Goal: Task Accomplishment & Management: Manage account settings

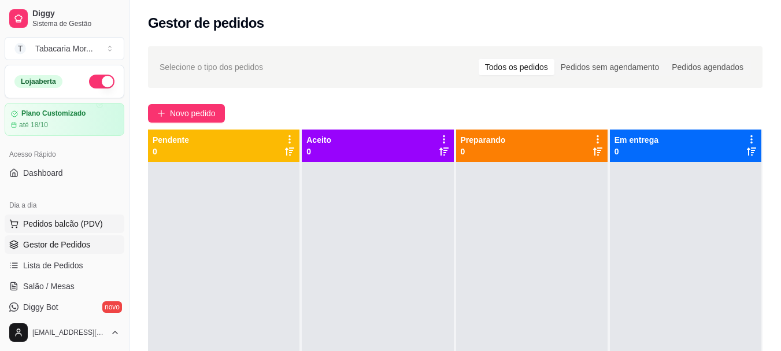
click at [58, 224] on span "Pedidos balcão (PDV)" at bounding box center [63, 224] width 80 height 12
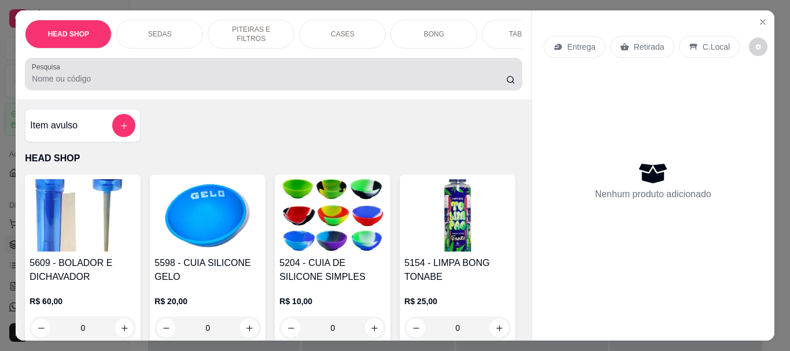
click at [47, 84] on input "Pesquisa" at bounding box center [269, 79] width 474 height 12
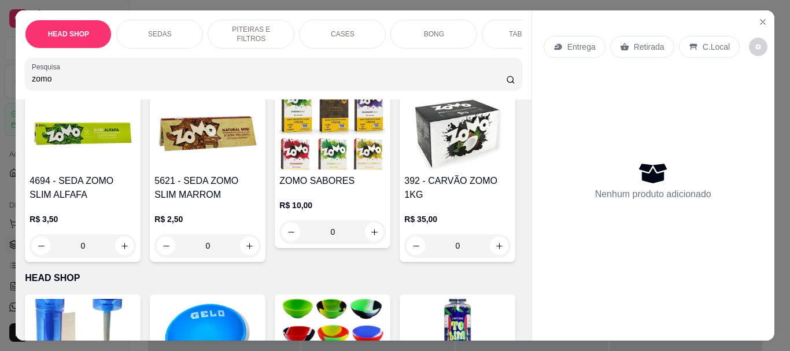
scroll to position [289, 0]
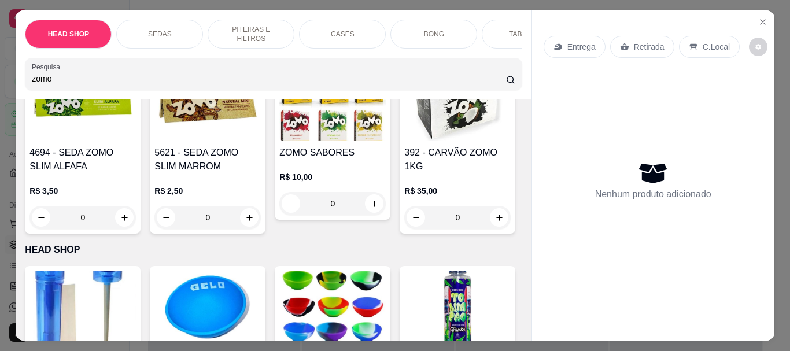
type input "zomo"
click at [279, 141] on img at bounding box center [332, 105] width 106 height 72
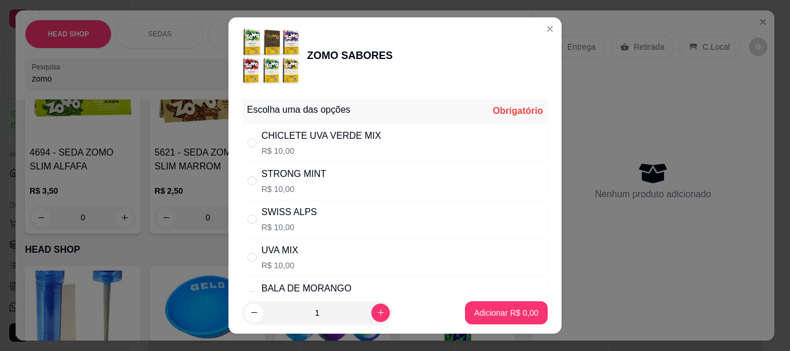
click at [304, 173] on div "STRONG MINT" at bounding box center [293, 174] width 65 height 14
radio input "true"
click at [515, 312] on p "Adicionar R$ 10,00" at bounding box center [503, 313] width 69 height 12
type input "1"
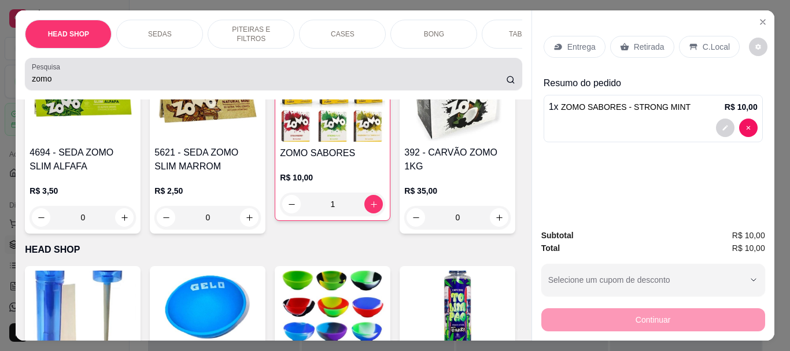
click at [94, 76] on div "zomo" at bounding box center [273, 73] width 483 height 23
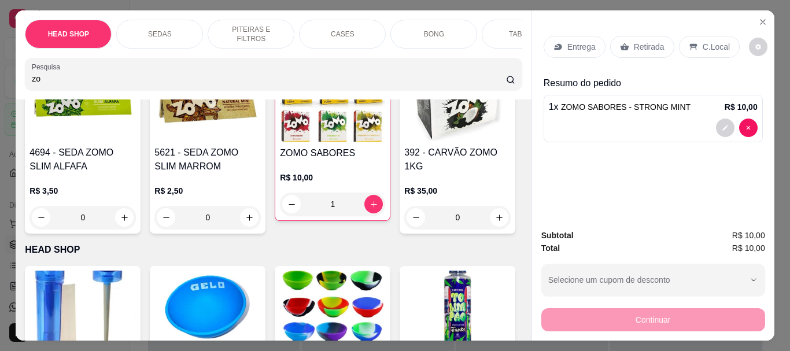
type input "z"
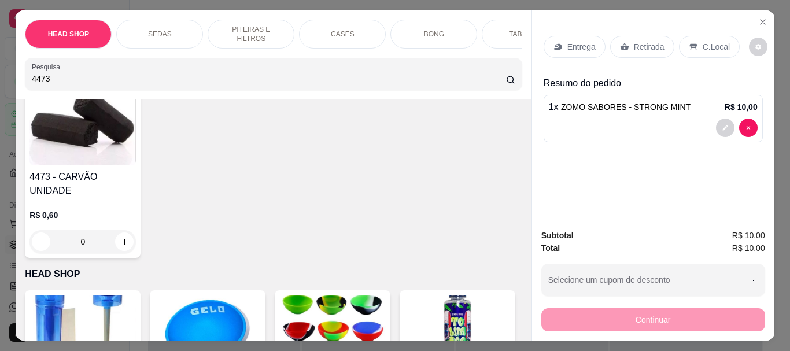
scroll to position [0, 0]
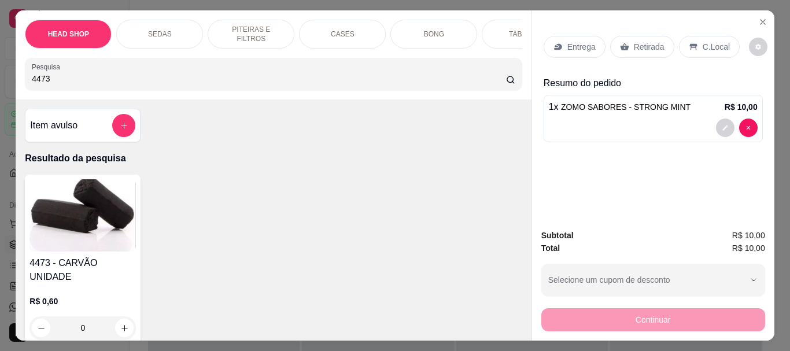
type input "4473"
click at [117, 180] on div "4473 - CARVÃO UNIDADE R$ 0,60 0" at bounding box center [83, 259] width 116 height 169
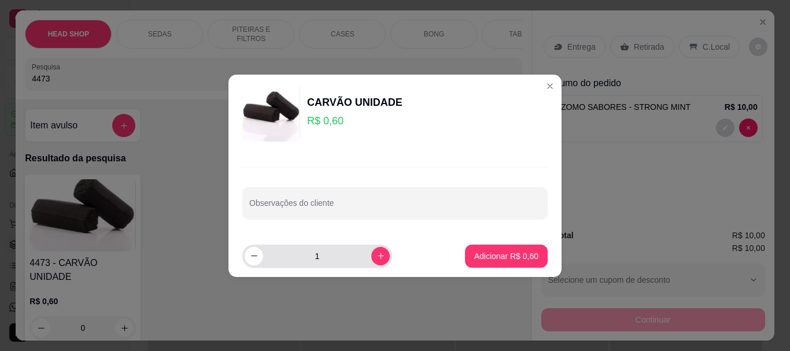
click at [320, 260] on input "1" at bounding box center [317, 256] width 108 height 23
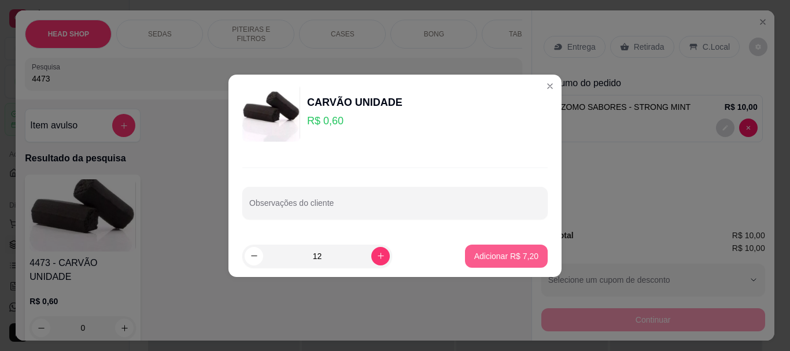
type input "12"
click at [483, 251] on p "Adicionar R$ 7,20" at bounding box center [506, 255] width 62 height 11
type input "12"
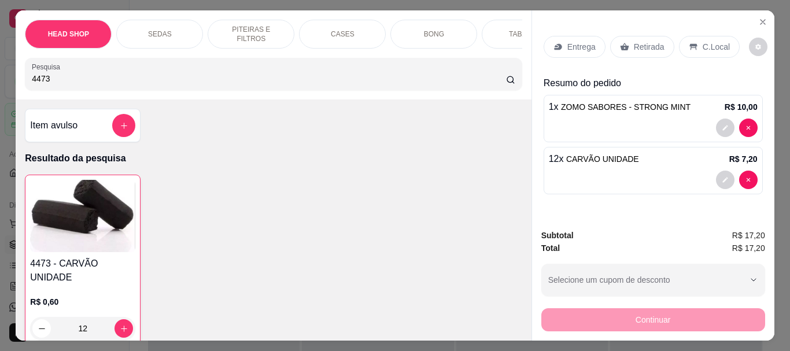
click at [638, 45] on p "Retirada" at bounding box center [649, 47] width 31 height 12
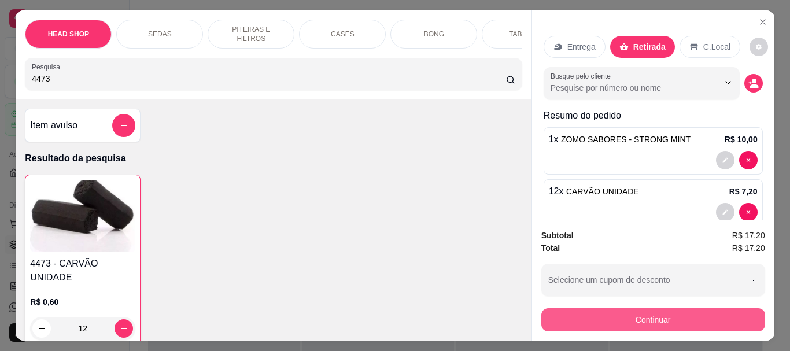
click at [637, 321] on button "Continuar" at bounding box center [653, 319] width 224 height 23
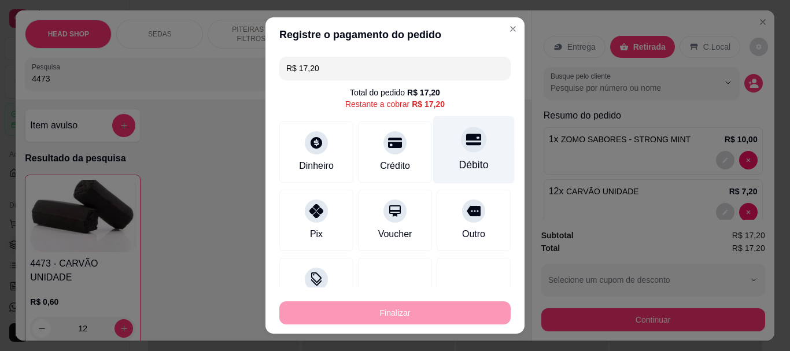
click at [459, 158] on div "Débito" at bounding box center [473, 165] width 29 height 15
type input "R$ 0,00"
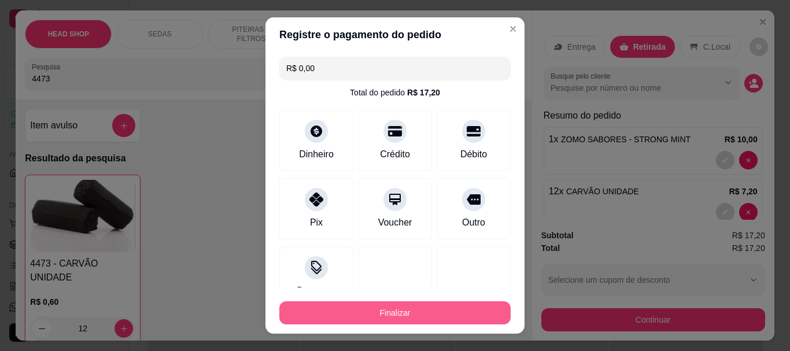
click at [467, 303] on button "Finalizar" at bounding box center [394, 312] width 231 height 23
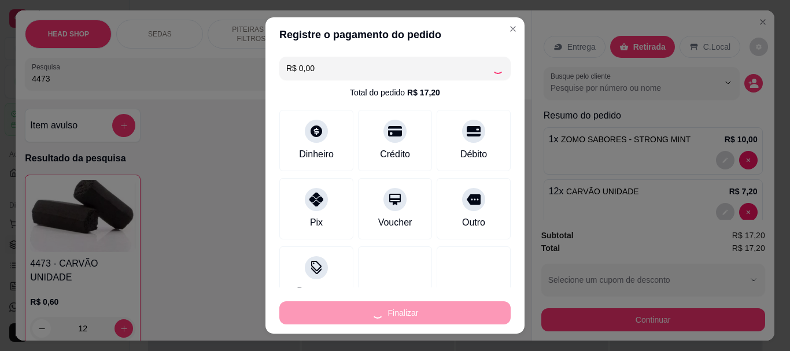
type input "0"
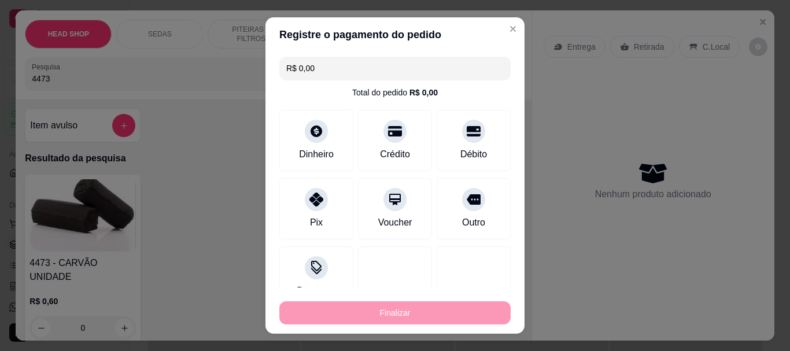
type input "-R$ 17,20"
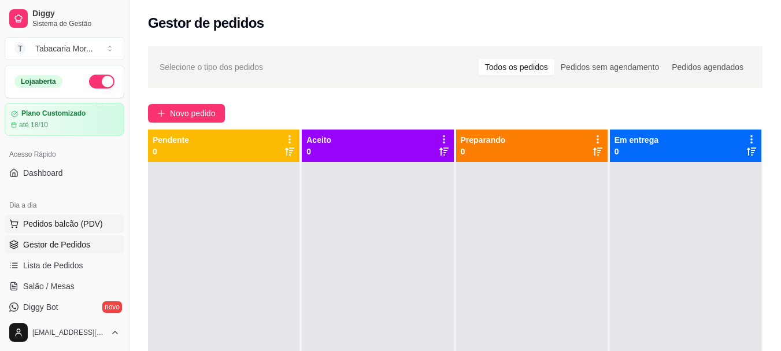
click at [55, 222] on span "Pedidos balcão (PDV)" at bounding box center [63, 224] width 80 height 12
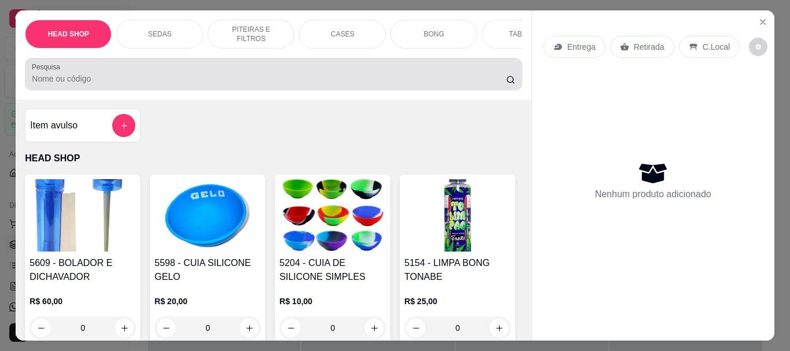
click at [49, 84] on input "Pesquisa" at bounding box center [269, 79] width 474 height 12
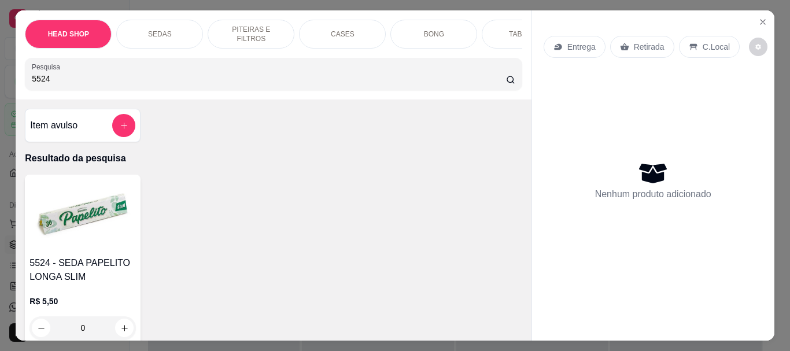
type input "5524"
click at [61, 276] on h4 "5524 - SEDA PAPELITO LONGA SLIM" at bounding box center [82, 270] width 106 height 28
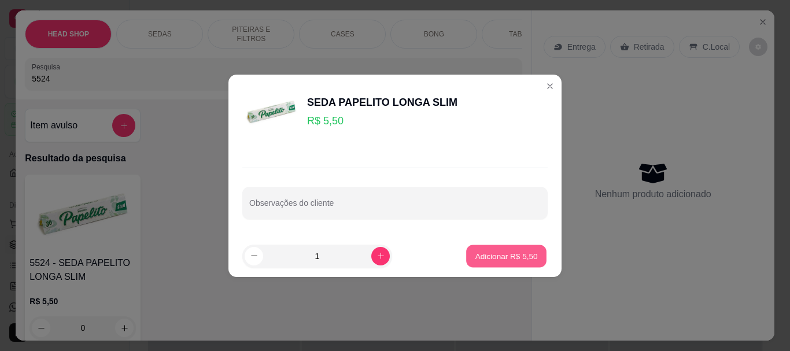
click at [504, 255] on p "Adicionar R$ 5,50" at bounding box center [506, 255] width 62 height 11
type input "1"
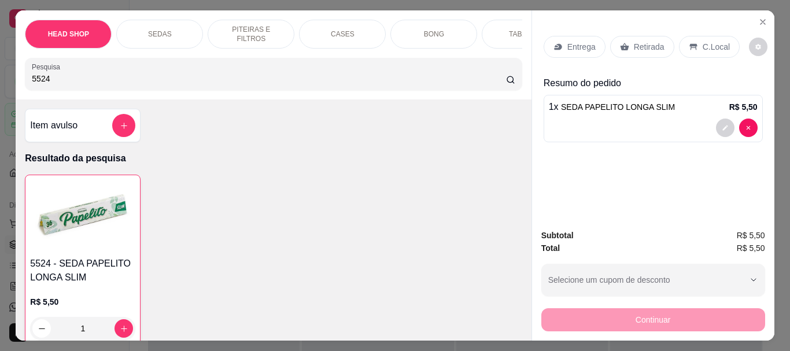
click at [80, 81] on input "5524" at bounding box center [269, 79] width 474 height 12
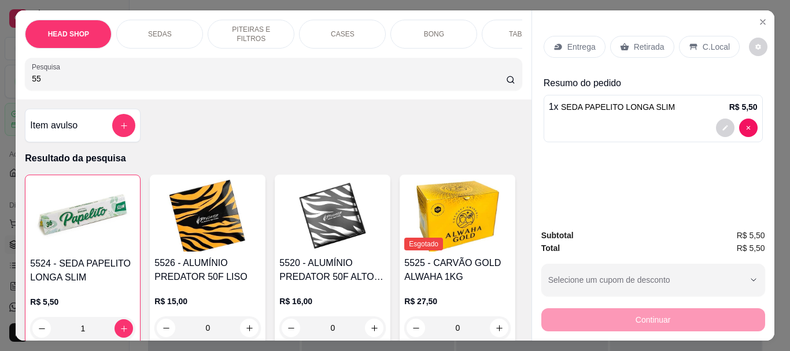
type input "5"
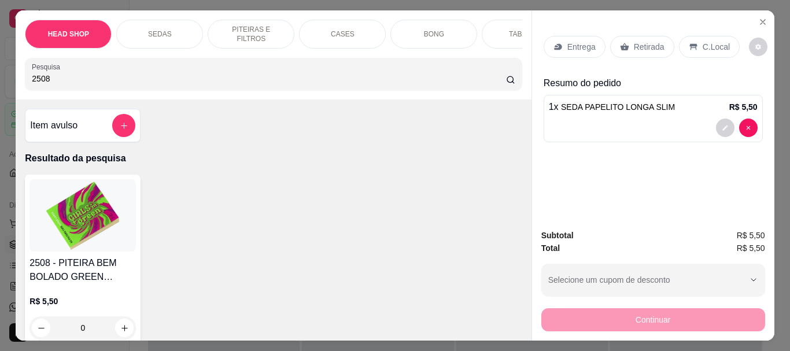
type input "2508"
click at [66, 232] on img at bounding box center [82, 215] width 106 height 72
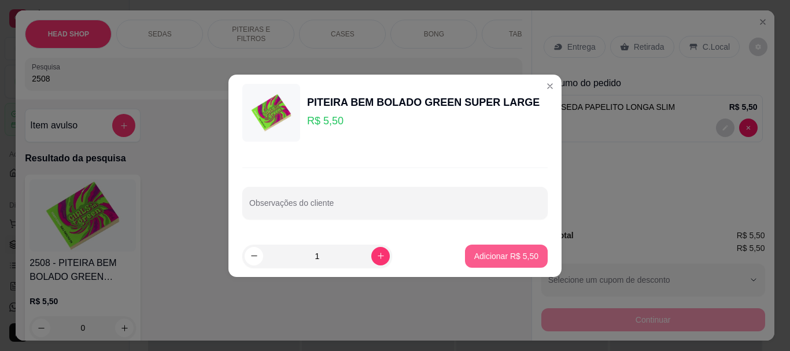
click at [525, 257] on p "Adicionar R$ 5,50" at bounding box center [506, 256] width 64 height 12
type input "1"
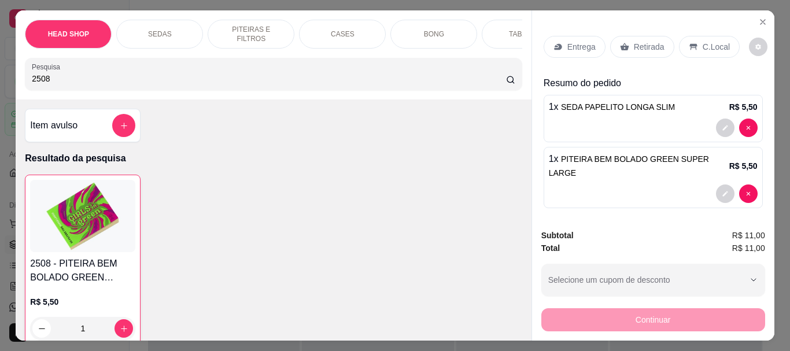
click at [637, 42] on p "Retirada" at bounding box center [649, 47] width 31 height 12
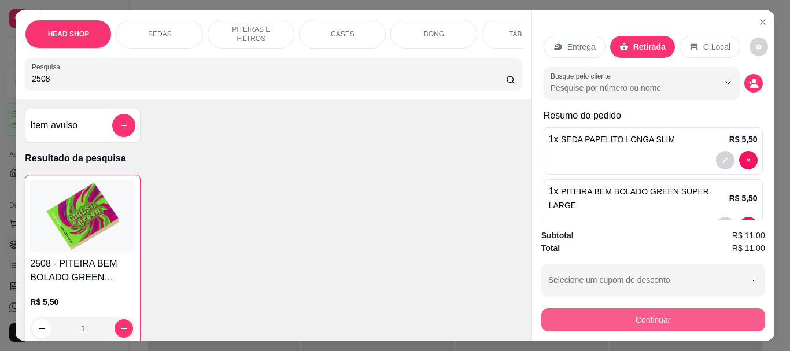
click at [589, 316] on button "Continuar" at bounding box center [653, 319] width 224 height 23
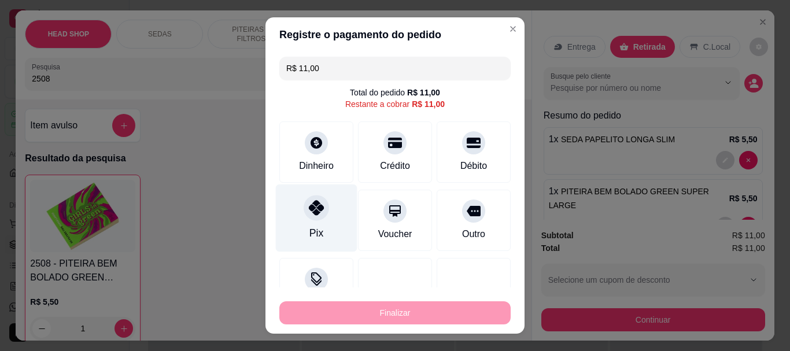
click at [319, 221] on div "Pix" at bounding box center [317, 218] width 82 height 68
type input "R$ 0,00"
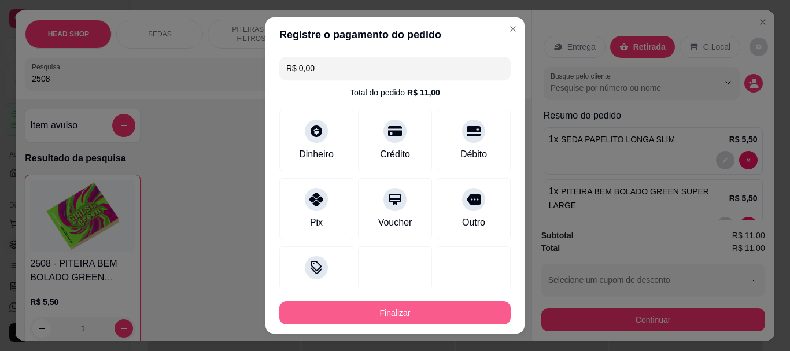
click at [342, 305] on button "Finalizar" at bounding box center [394, 312] width 231 height 23
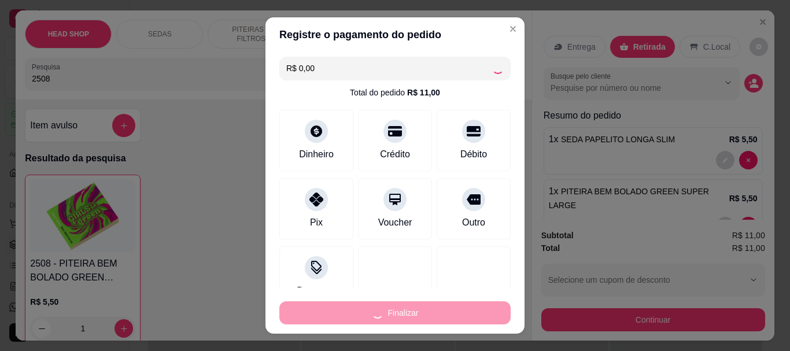
type input "0"
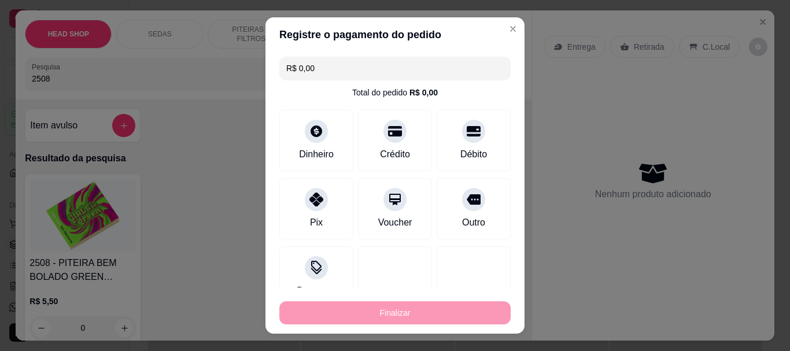
type input "-R$ 11,00"
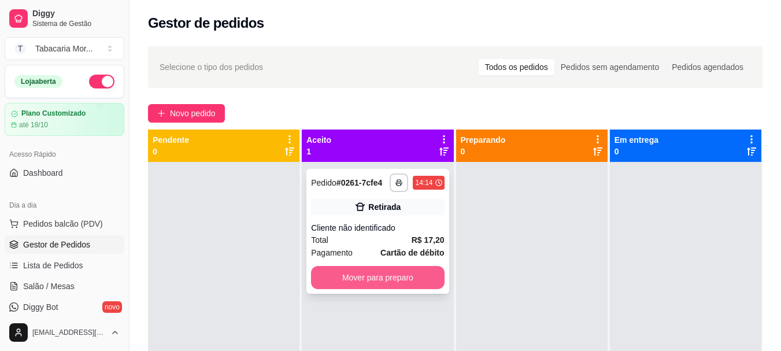
click at [360, 274] on button "Mover para preparo" at bounding box center [377, 277] width 133 height 23
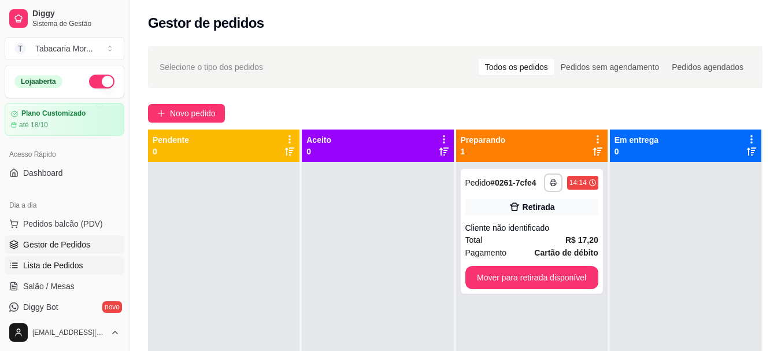
click at [69, 264] on span "Lista de Pedidos" at bounding box center [53, 266] width 60 height 12
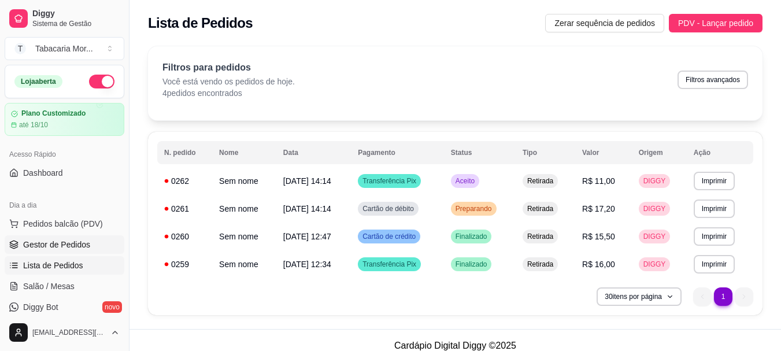
click at [82, 247] on span "Gestor de Pedidos" at bounding box center [56, 245] width 67 height 12
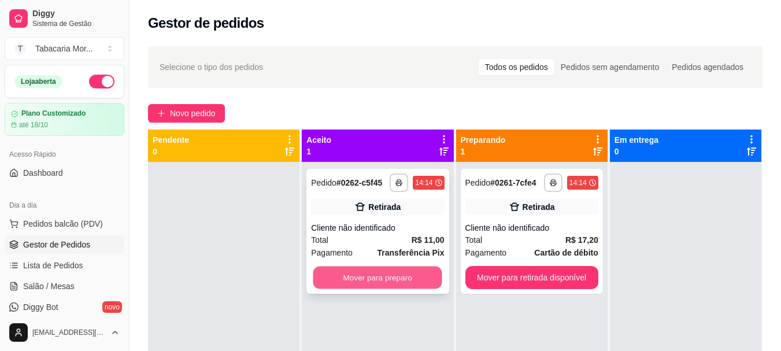
click at [391, 277] on button "Mover para preparo" at bounding box center [377, 278] width 129 height 23
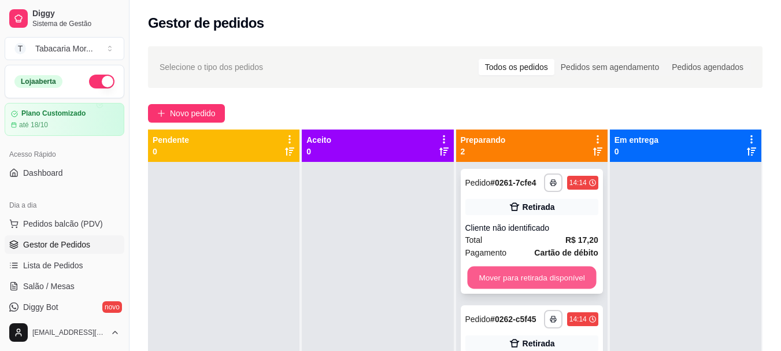
click at [517, 280] on button "Mover para retirada disponível" at bounding box center [531, 278] width 129 height 23
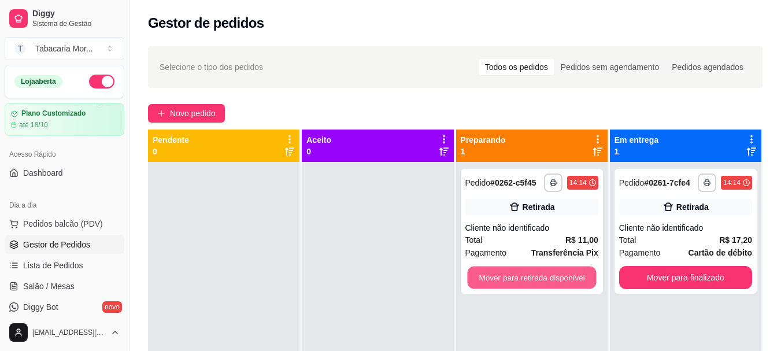
click at [517, 280] on button "Mover para retirada disponível" at bounding box center [531, 278] width 129 height 23
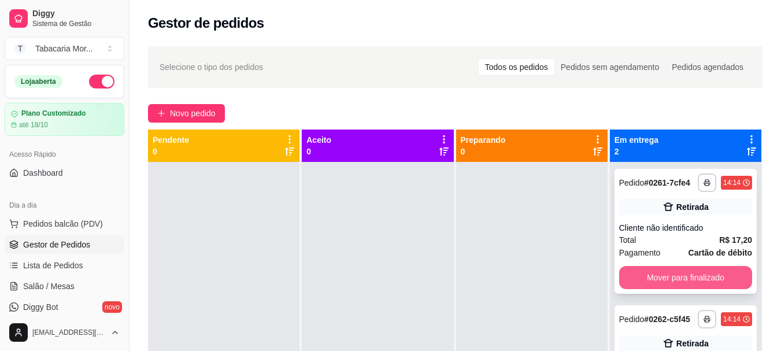
click at [638, 283] on button "Mover para finalizado" at bounding box center [685, 277] width 133 height 23
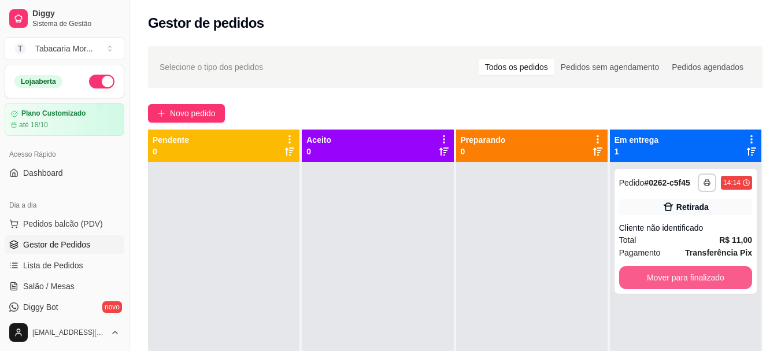
click at [638, 283] on button "Mover para finalizado" at bounding box center [685, 277] width 133 height 23
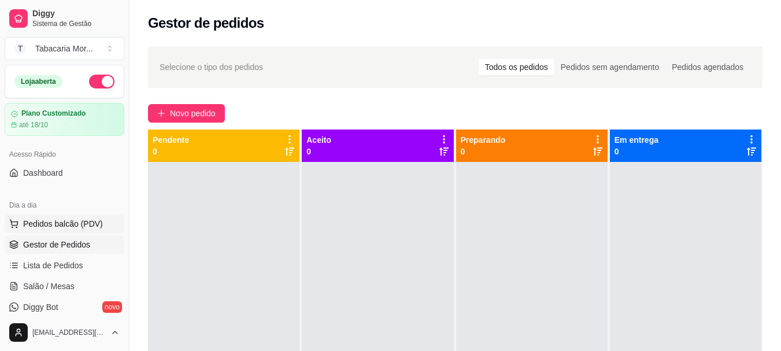
click at [54, 223] on span "Pedidos balcão (PDV)" at bounding box center [63, 224] width 80 height 12
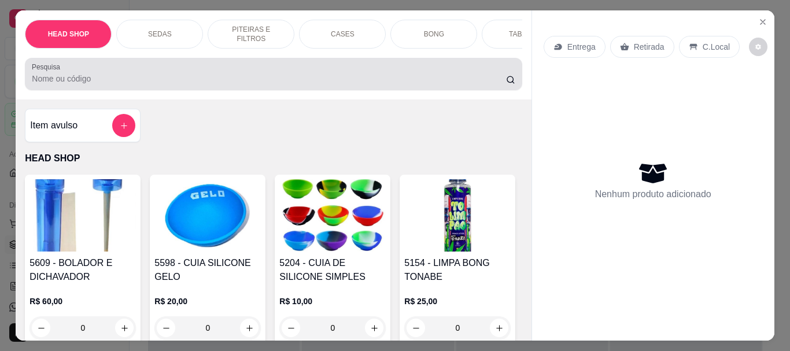
click at [50, 84] on input "Pesquisa" at bounding box center [269, 79] width 474 height 12
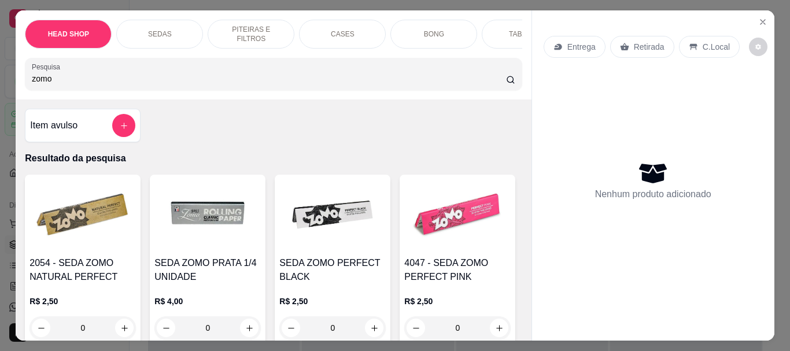
type input "zomo"
click at [45, 232] on img at bounding box center [82, 215] width 106 height 72
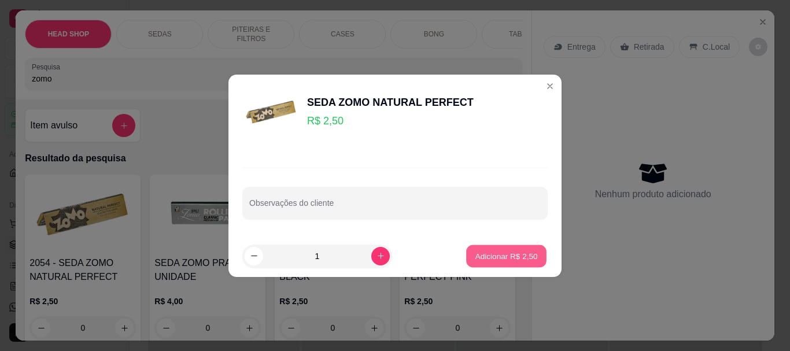
click at [478, 247] on button "Adicionar R$ 2,50" at bounding box center [506, 256] width 80 height 23
type input "1"
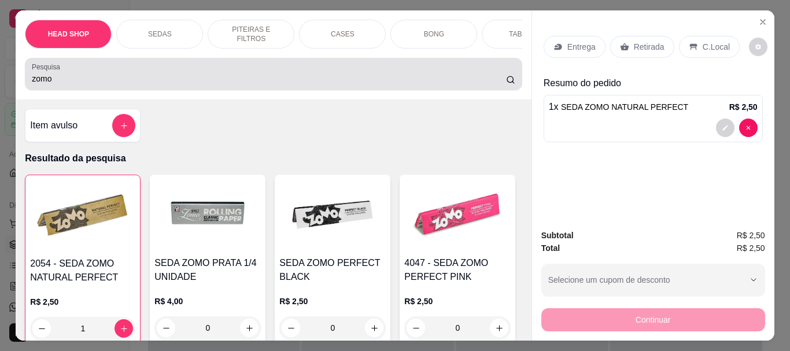
click at [76, 76] on div "zomo" at bounding box center [273, 73] width 483 height 23
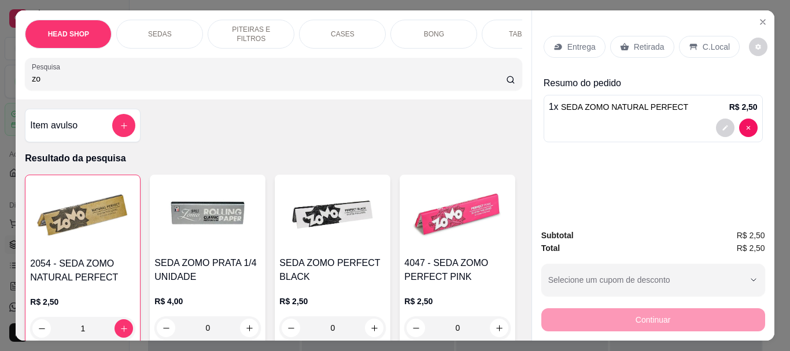
type input "z"
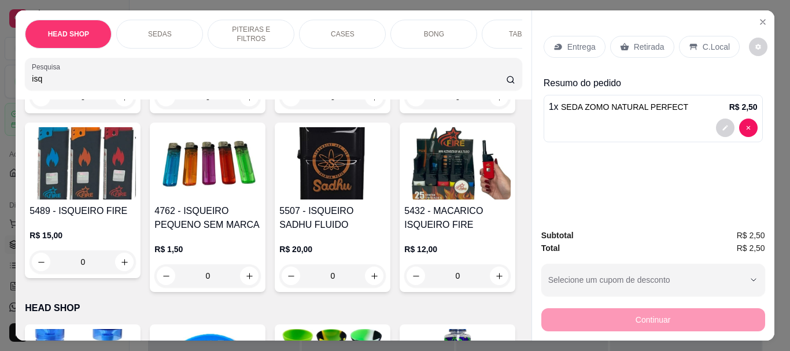
scroll to position [231, 0]
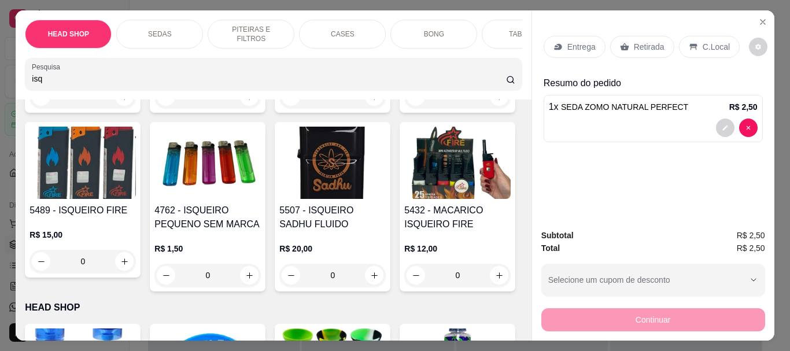
type input "isq"
click at [261, 193] on img at bounding box center [207, 163] width 106 height 72
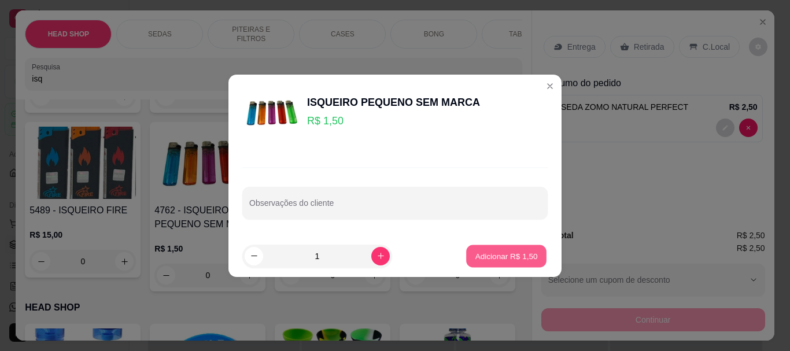
click at [504, 256] on p "Adicionar R$ 1,50" at bounding box center [506, 255] width 62 height 11
type input "1"
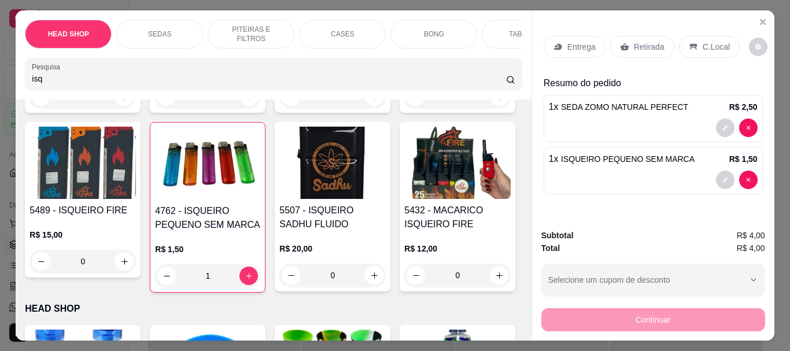
click at [649, 44] on p "Retirada" at bounding box center [649, 47] width 31 height 12
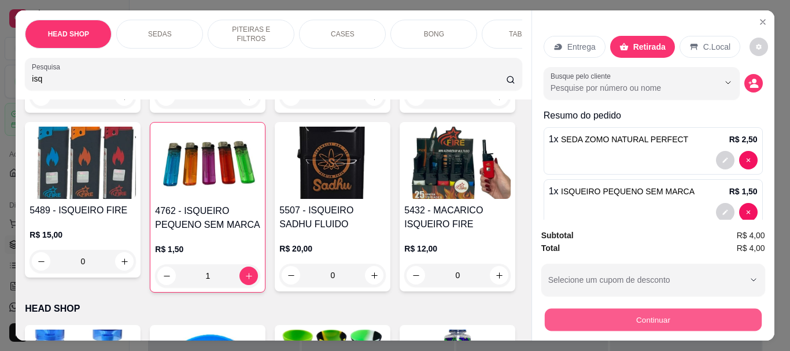
click at [570, 308] on button "Continuar" at bounding box center [652, 319] width 217 height 23
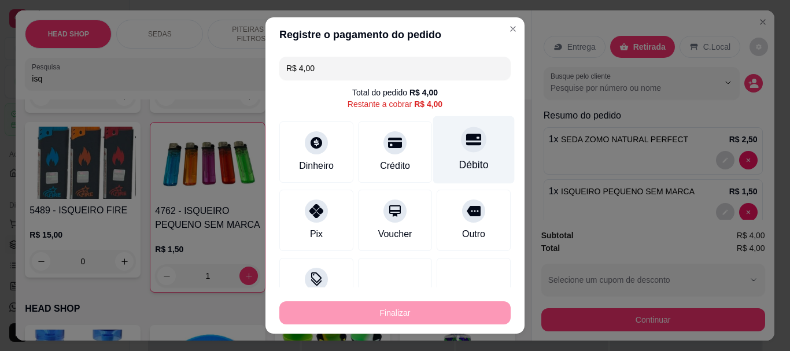
click at [459, 159] on div "Débito" at bounding box center [473, 165] width 29 height 15
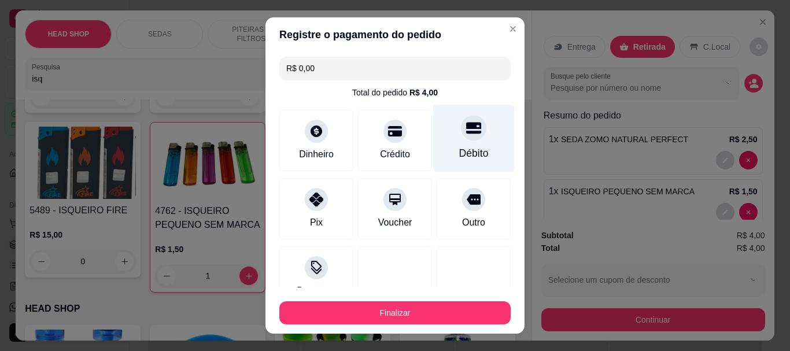
type input "R$ 0,00"
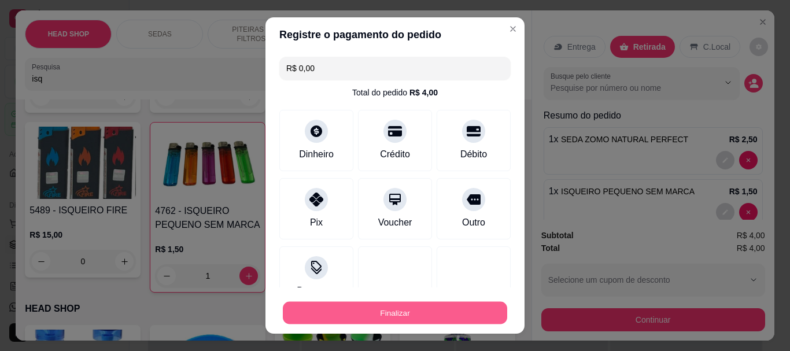
click at [423, 306] on button "Finalizar" at bounding box center [395, 312] width 224 height 23
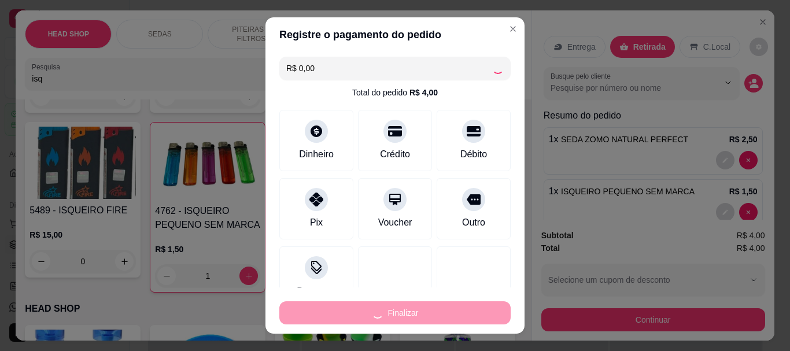
type input "0"
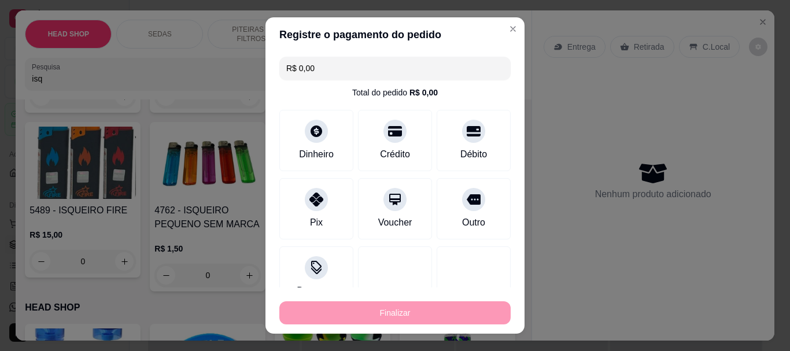
type input "-R$ 4,00"
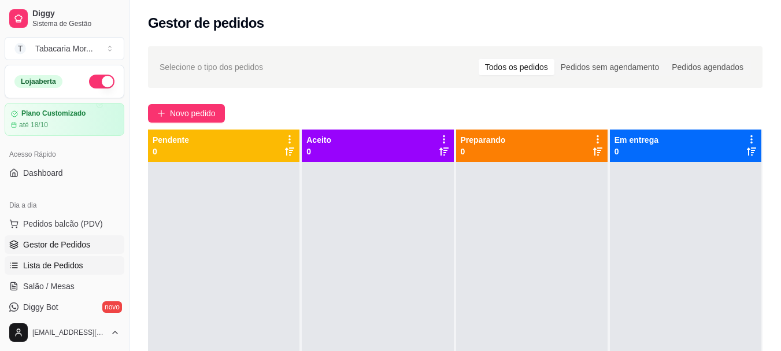
click at [43, 267] on span "Lista de Pedidos" at bounding box center [53, 266] width 60 height 12
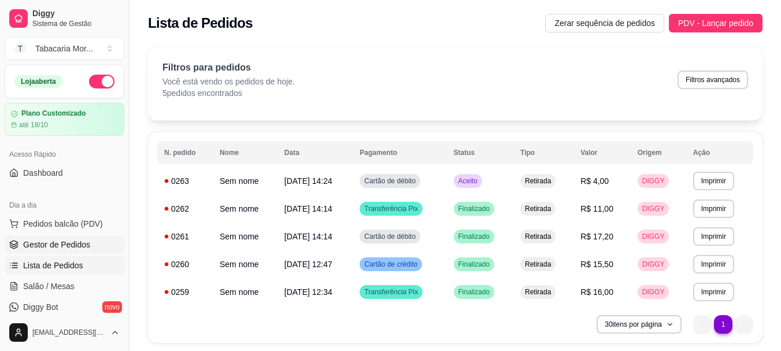
click at [50, 247] on span "Gestor de Pedidos" at bounding box center [56, 245] width 67 height 12
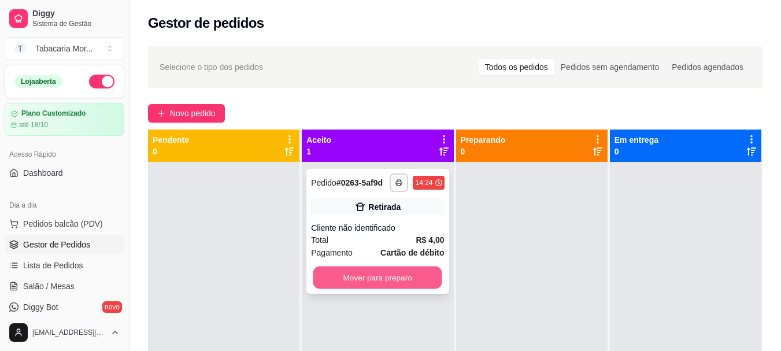
click at [411, 278] on button "Mover para preparo" at bounding box center [377, 278] width 129 height 23
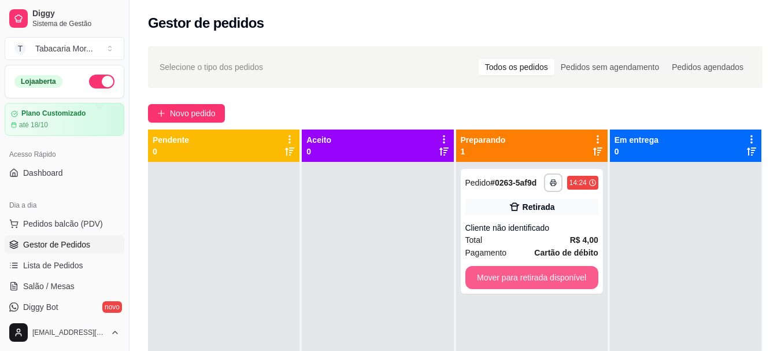
click at [545, 287] on button "Mover para retirada disponível" at bounding box center [531, 277] width 133 height 23
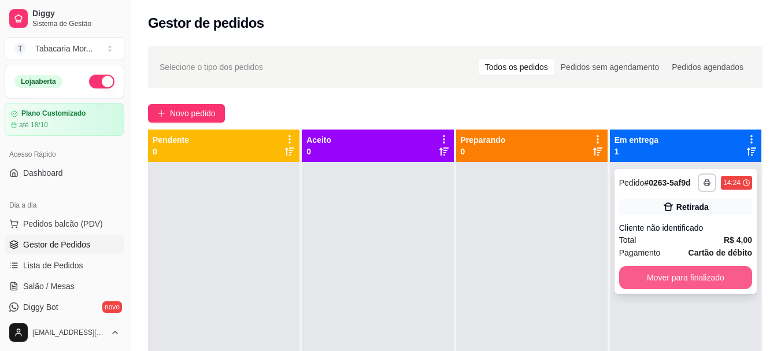
click at [669, 283] on button "Mover para finalizado" at bounding box center [685, 277] width 133 height 23
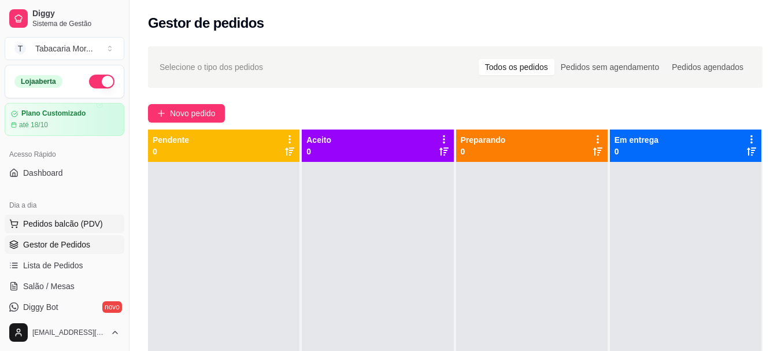
click at [59, 223] on span "Pedidos balcão (PDV)" at bounding box center [63, 224] width 80 height 12
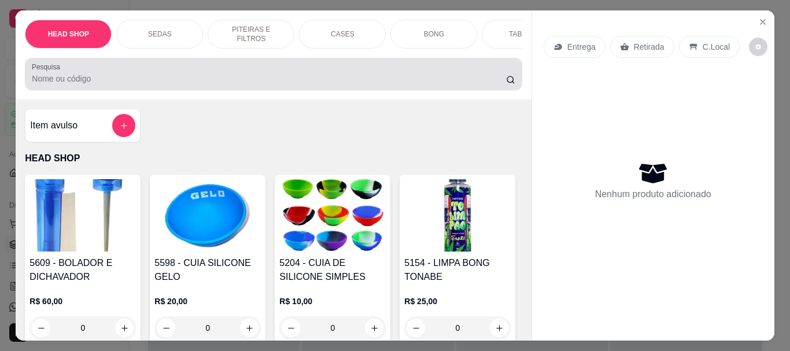
click at [53, 82] on input "Pesquisa" at bounding box center [269, 79] width 474 height 12
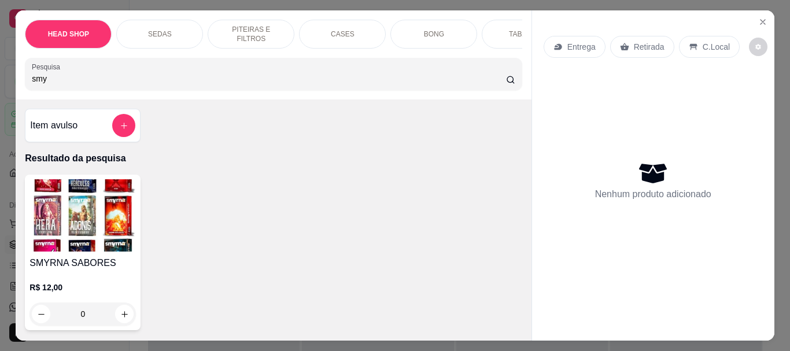
type input "smy"
click at [95, 246] on img at bounding box center [82, 215] width 106 height 72
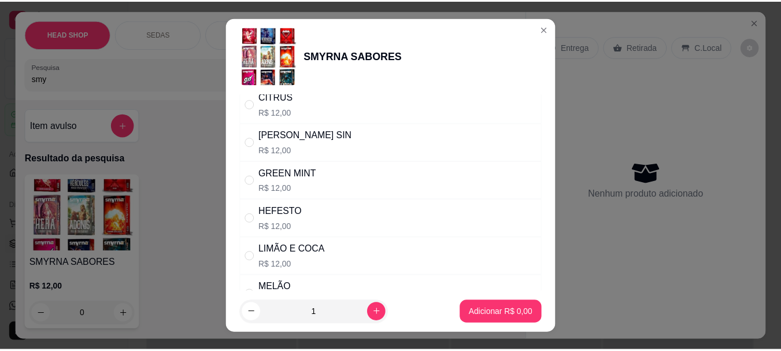
scroll to position [116, 0]
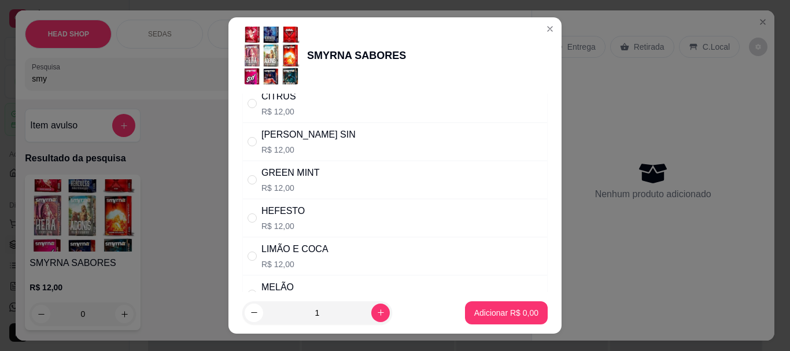
click at [290, 253] on div "LIMÃO E COCA" at bounding box center [294, 249] width 67 height 14
radio input "true"
click at [480, 313] on p "Adicionar R$ 12,00" at bounding box center [504, 312] width 67 height 11
type input "1"
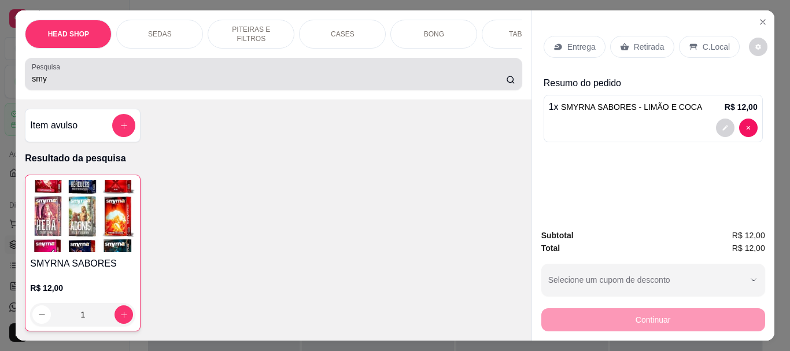
click at [72, 82] on input "smy" at bounding box center [269, 79] width 474 height 12
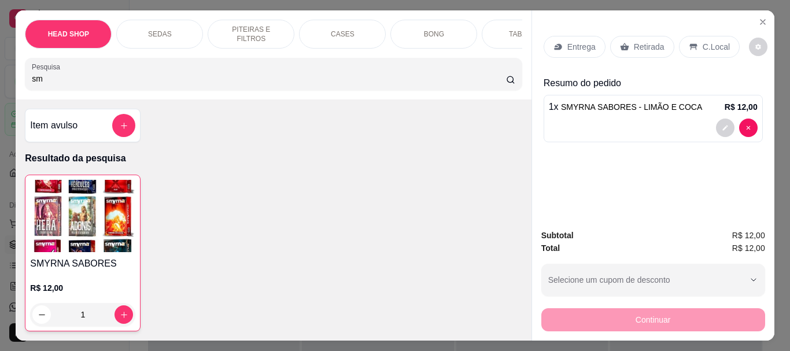
type input "s"
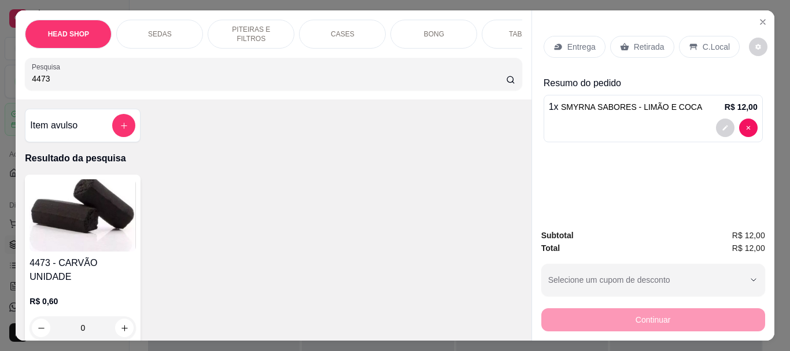
type input "4473"
click at [101, 245] on img at bounding box center [82, 215] width 106 height 72
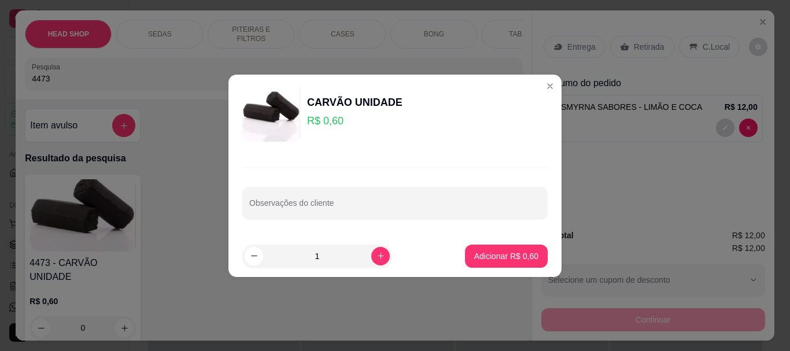
click at [330, 258] on input "1" at bounding box center [317, 256] width 108 height 23
type input "10"
click at [510, 261] on p "Adicionar R$ 6,00" at bounding box center [506, 256] width 64 height 12
type input "10"
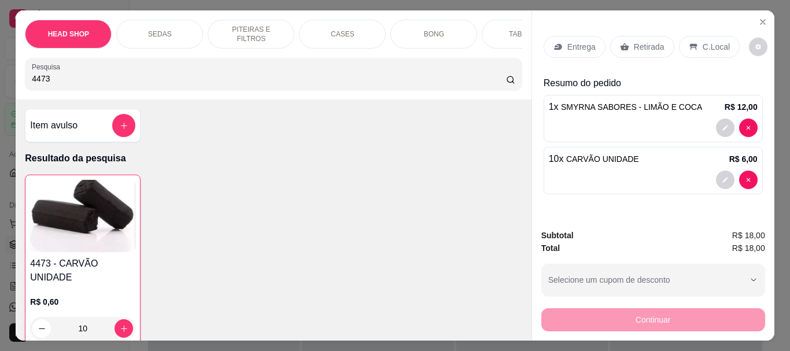
click at [641, 43] on p "Retirada" at bounding box center [649, 47] width 31 height 12
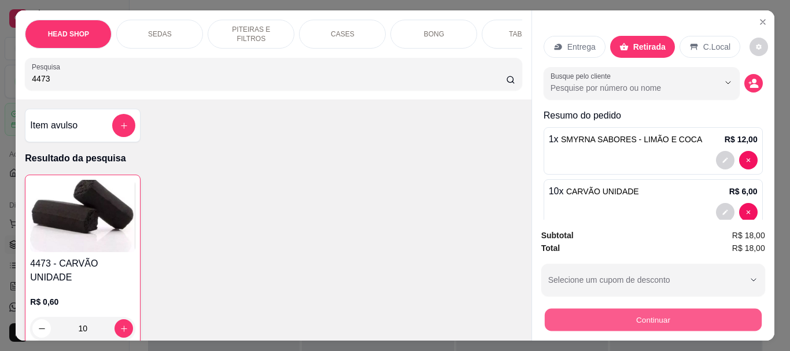
click at [618, 314] on button "Continuar" at bounding box center [652, 319] width 217 height 23
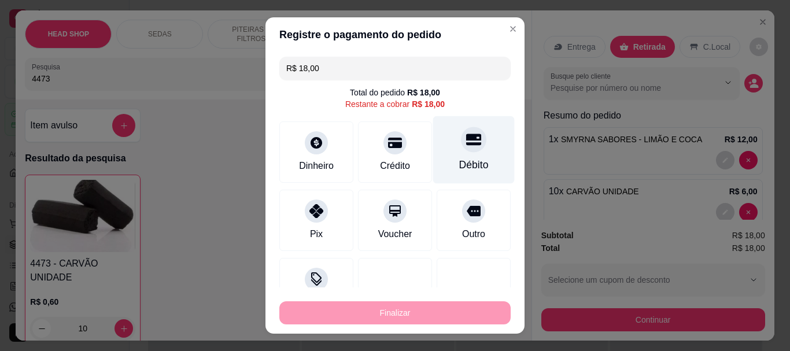
click at [466, 145] on icon at bounding box center [473, 140] width 15 height 12
type input "R$ 0,00"
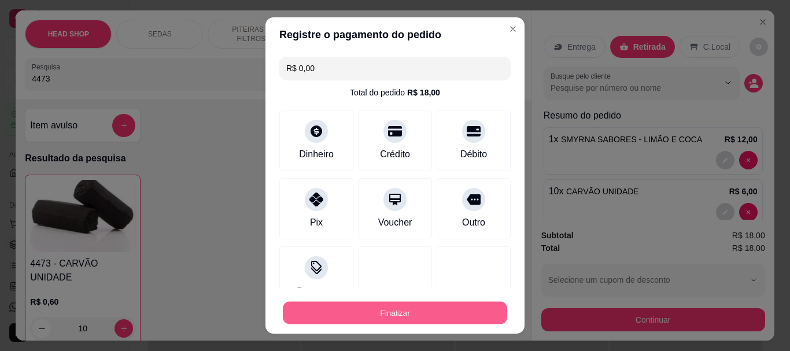
click at [450, 318] on button "Finalizar" at bounding box center [395, 312] width 224 height 23
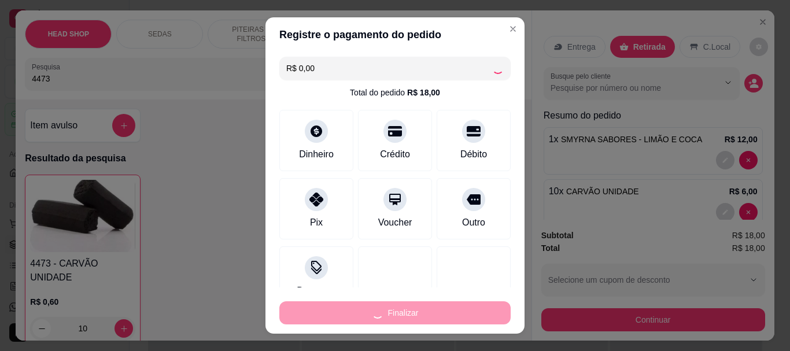
type input "0"
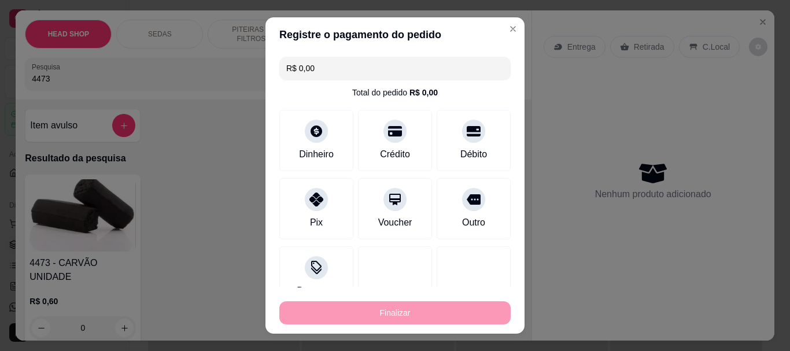
type input "-R$ 18,00"
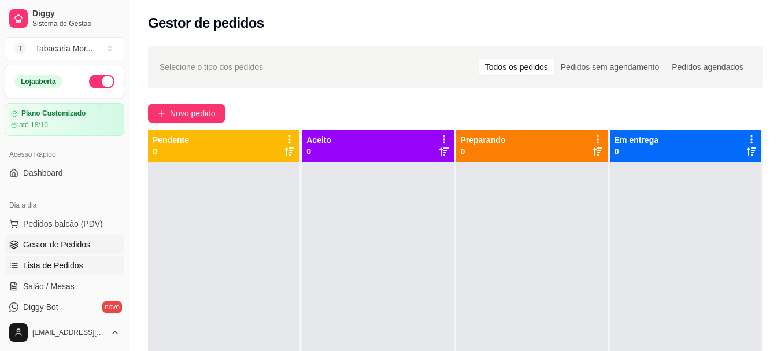
click at [55, 262] on span "Lista de Pedidos" at bounding box center [53, 266] width 60 height 12
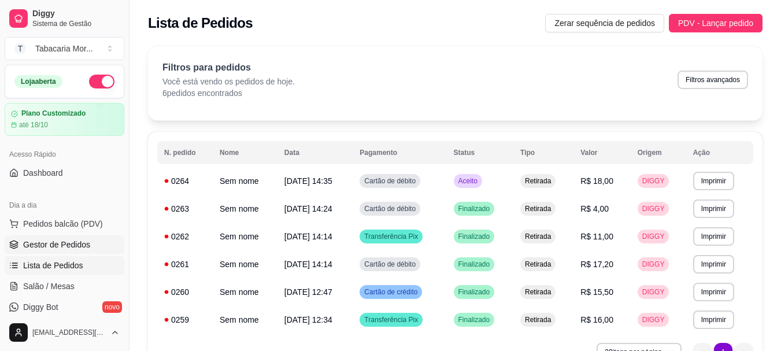
click at [62, 243] on span "Gestor de Pedidos" at bounding box center [56, 245] width 67 height 12
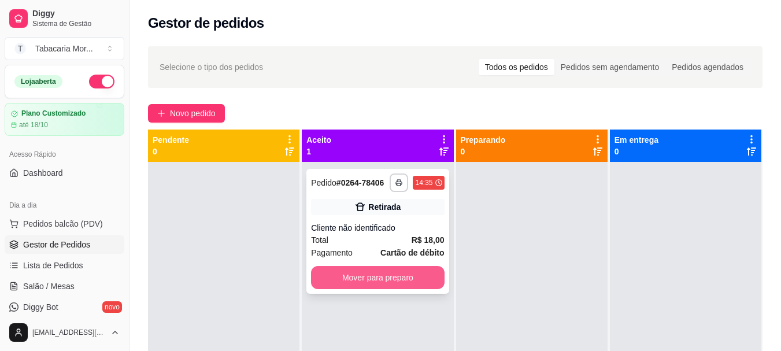
click at [335, 273] on button "Mover para preparo" at bounding box center [377, 277] width 133 height 23
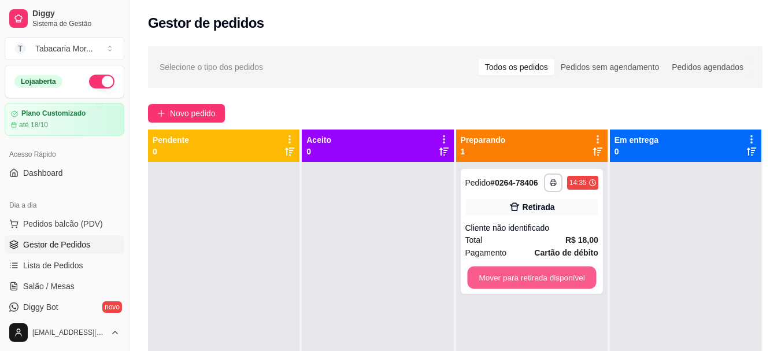
click at [515, 279] on button "Mover para retirada disponível" at bounding box center [531, 278] width 129 height 23
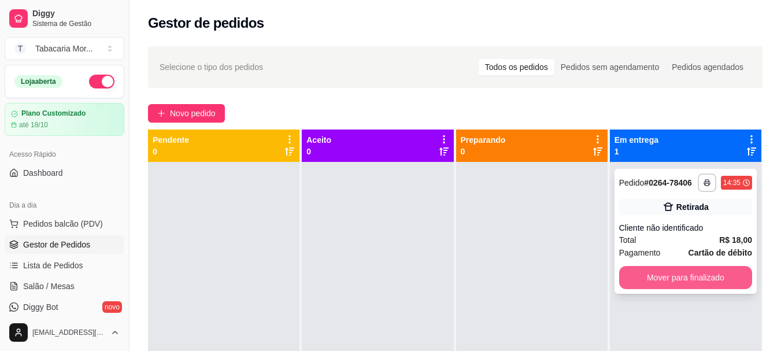
click at [656, 276] on button "Mover para finalizado" at bounding box center [685, 277] width 133 height 23
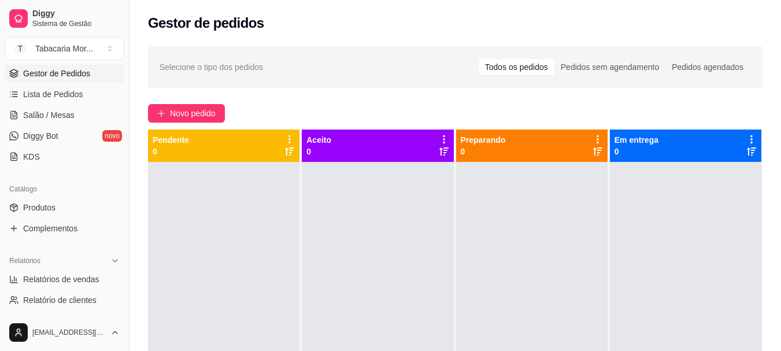
scroll to position [173, 0]
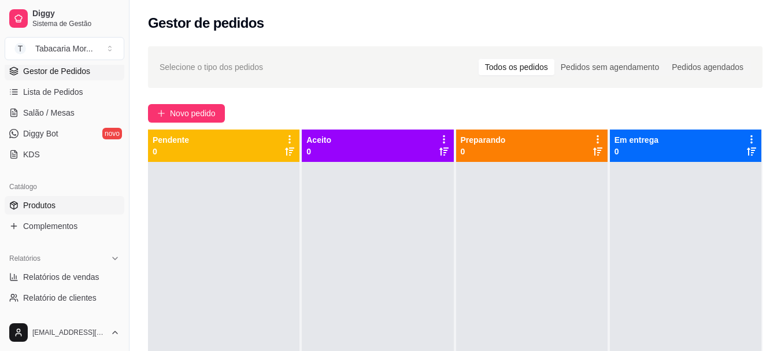
click at [39, 207] on span "Produtos" at bounding box center [39, 205] width 32 height 12
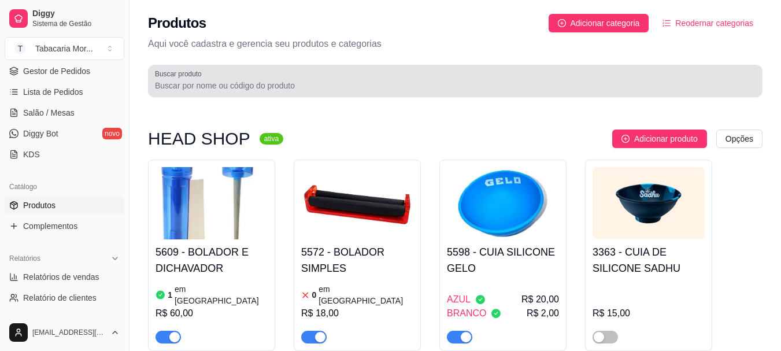
click at [174, 87] on input "Buscar produto" at bounding box center [455, 86] width 601 height 12
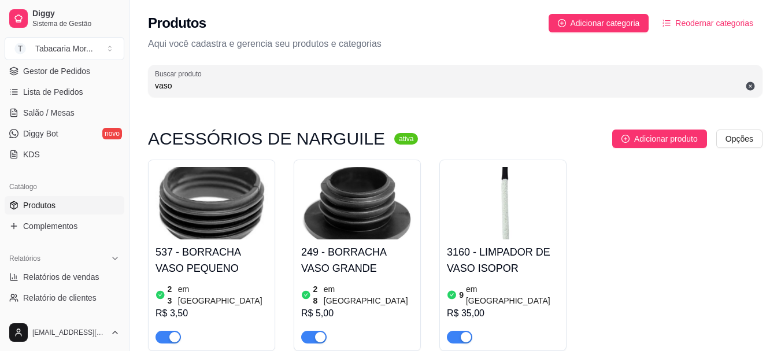
click at [213, 91] on input "vaso" at bounding box center [455, 86] width 601 height 12
type input "v"
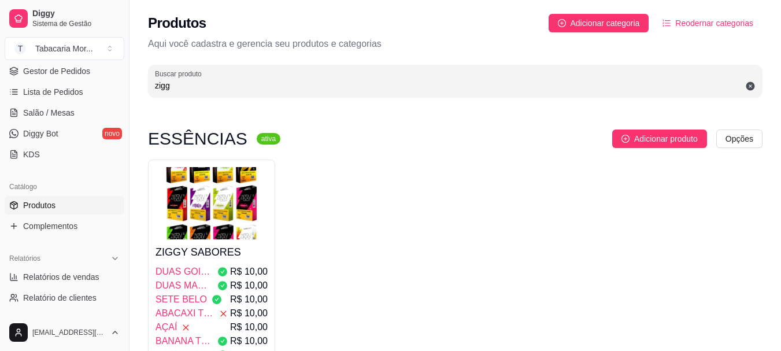
type input "zigg"
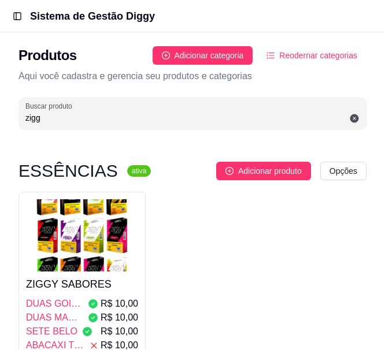
click at [47, 99] on div "Buscar produto zigg" at bounding box center [192, 113] width 348 height 32
click at [57, 261] on img at bounding box center [82, 235] width 112 height 72
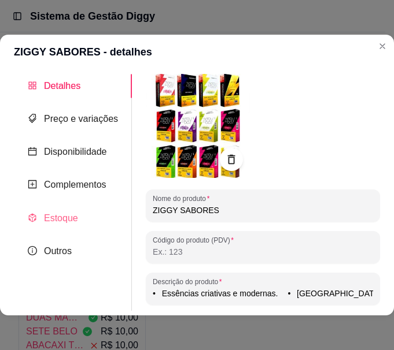
type input "• Essências criativas e modernas. • [GEOGRAPHIC_DATA] equilibrada. • Sabores di…"
click at [48, 213] on span "Estoque" at bounding box center [61, 218] width 34 height 10
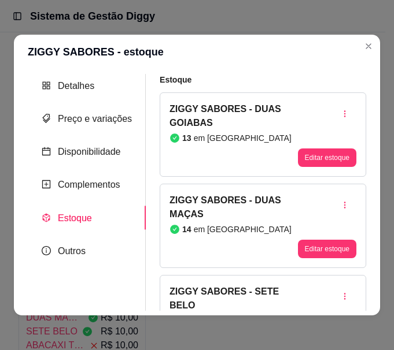
click at [177, 64] on header "ZIGGY SABORES - estoque" at bounding box center [197, 52] width 366 height 35
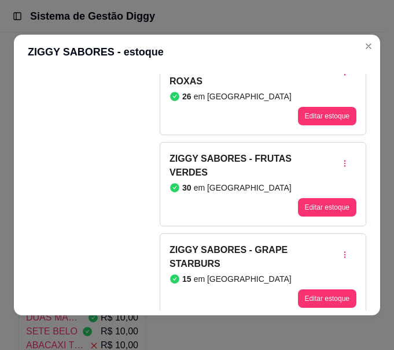
scroll to position [1156, 0]
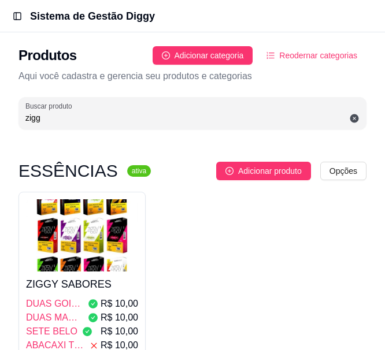
drag, startPoint x: 175, startPoint y: 119, endPoint x: 297, endPoint y: 15, distance: 160.4
click at [301, 111] on div "zigg" at bounding box center [192, 113] width 334 height 23
type input "z"
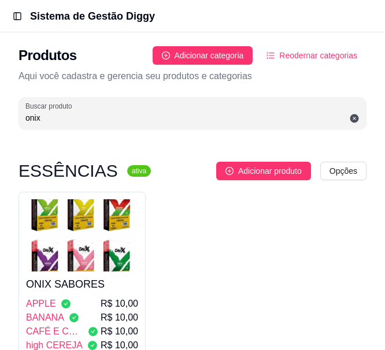
type input "onix"
click at [68, 280] on h4 "ONIX SABORES" at bounding box center [82, 284] width 112 height 16
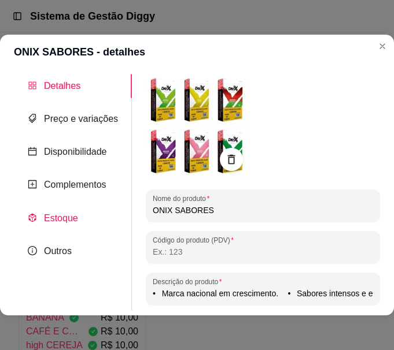
click at [49, 216] on span "Estoque" at bounding box center [61, 218] width 34 height 10
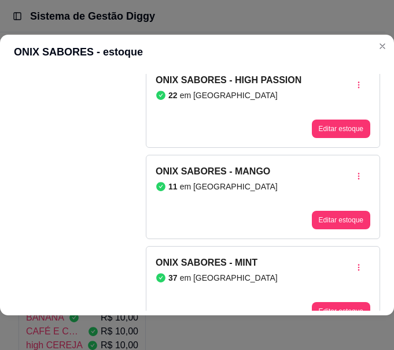
scroll to position [1152, 0]
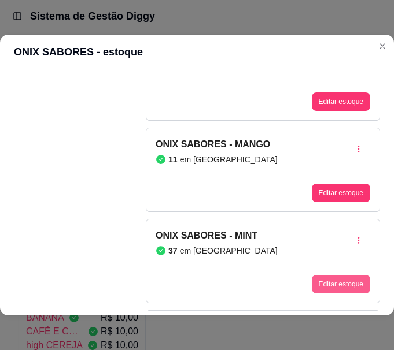
click at [338, 288] on button "Editar estoque" at bounding box center [341, 284] width 58 height 18
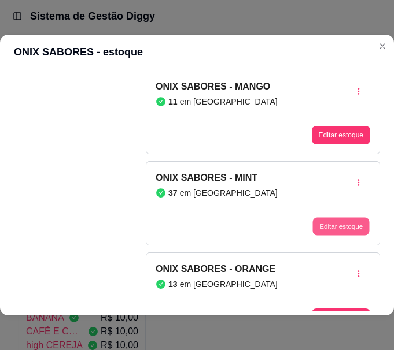
click at [314, 217] on button "Editar estoque" at bounding box center [340, 226] width 57 height 18
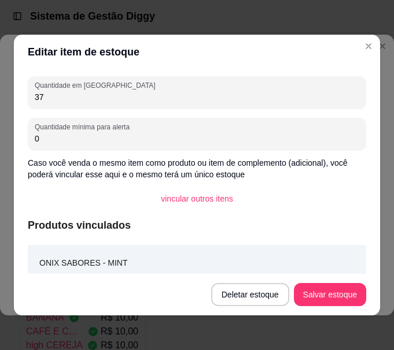
click at [68, 96] on input "37" at bounding box center [197, 97] width 324 height 12
type input "3"
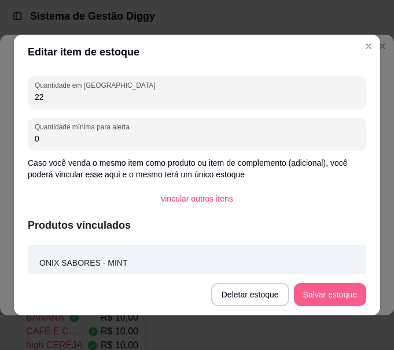
type input "22"
click at [331, 294] on button "Salvar estoque" at bounding box center [330, 294] width 72 height 23
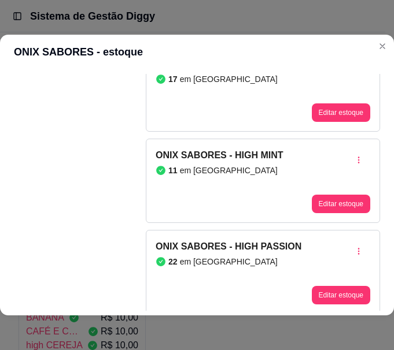
scroll to position [979, 0]
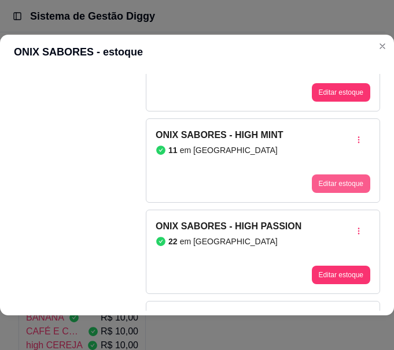
click at [312, 187] on button "Editar estoque" at bounding box center [341, 184] width 58 height 18
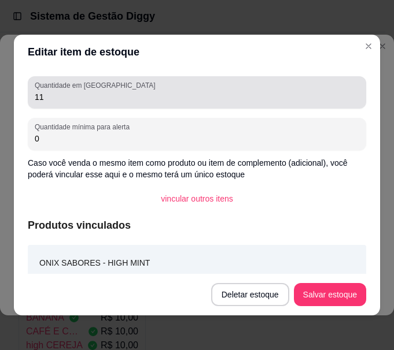
click at [136, 87] on div "11" at bounding box center [197, 92] width 324 height 23
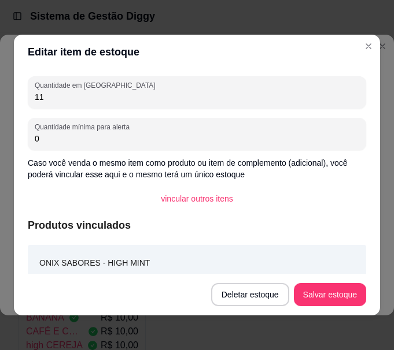
type input "1"
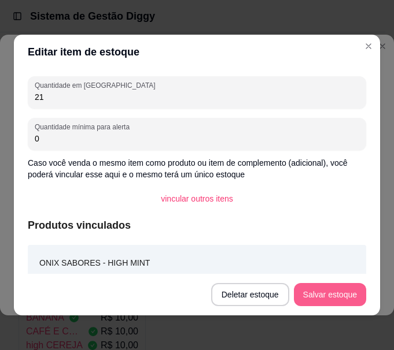
type input "21"
click at [346, 293] on button "Salvar estoque" at bounding box center [329, 295] width 71 height 23
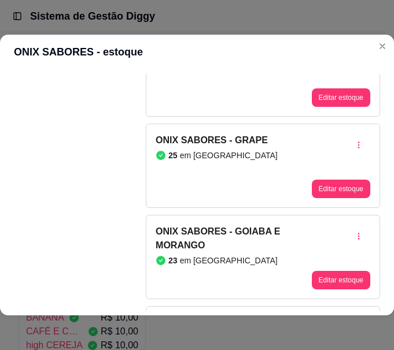
scroll to position [516, 0]
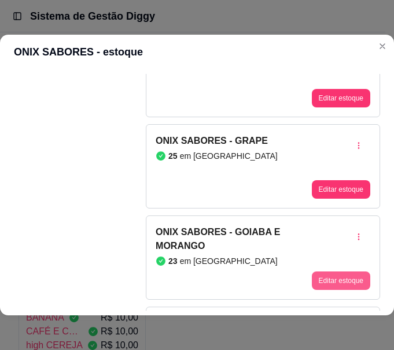
click at [312, 280] on button "Editar estoque" at bounding box center [341, 281] width 58 height 18
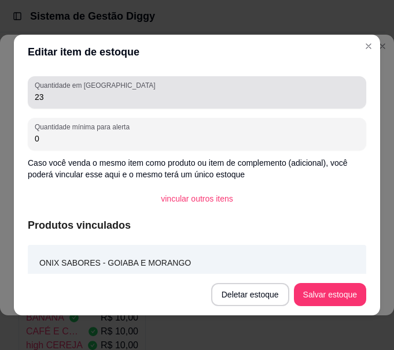
click at [195, 92] on input "23" at bounding box center [197, 97] width 324 height 12
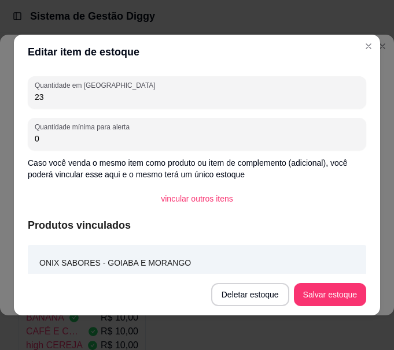
type input "2"
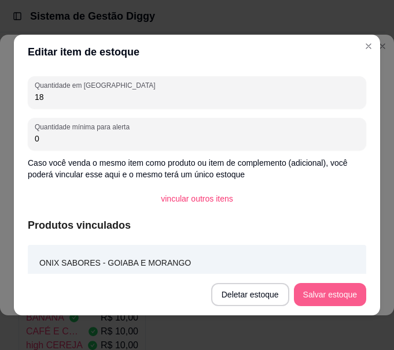
type input "18"
click at [340, 292] on button "Salvar estoque" at bounding box center [330, 294] width 72 height 23
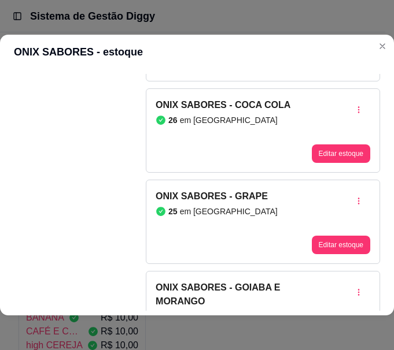
scroll to position [458, 0]
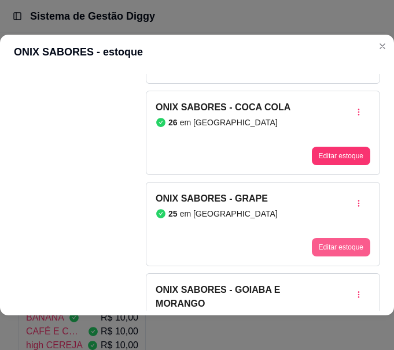
click at [312, 249] on button "Editar estoque" at bounding box center [341, 247] width 58 height 18
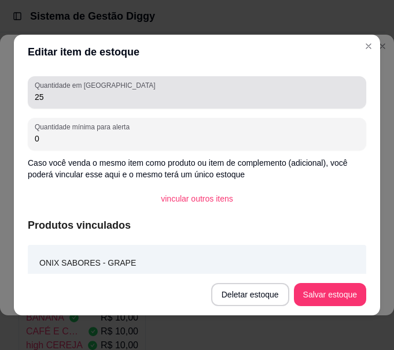
click at [219, 94] on input "25" at bounding box center [197, 97] width 324 height 12
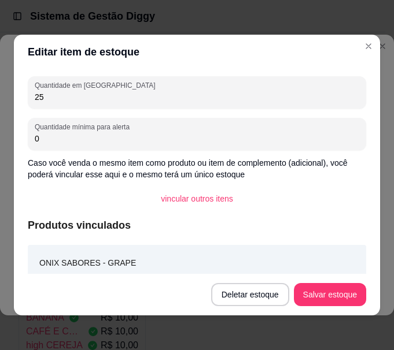
type input "2"
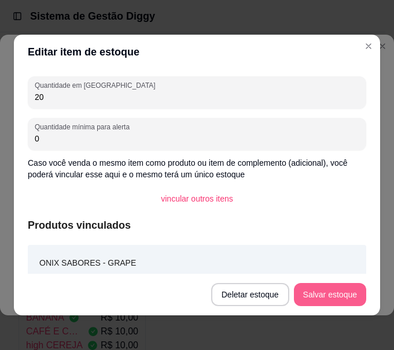
type input "20"
click at [338, 295] on button "Salvar estoque" at bounding box center [330, 294] width 72 height 23
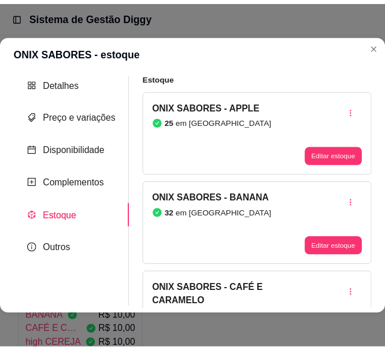
scroll to position [0, 0]
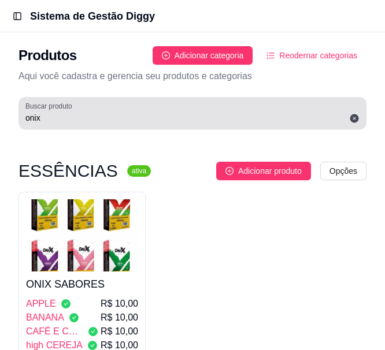
click at [92, 115] on input "onix" at bounding box center [192, 118] width 334 height 12
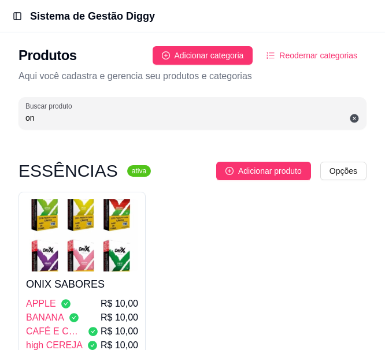
type input "o"
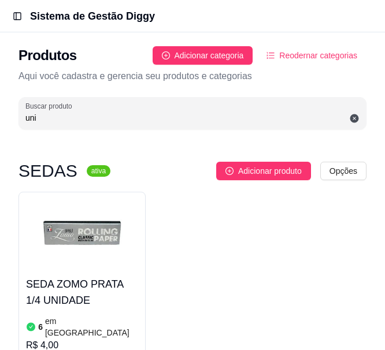
type input "uni"
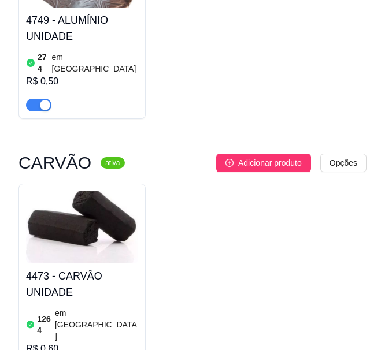
scroll to position [578, 0]
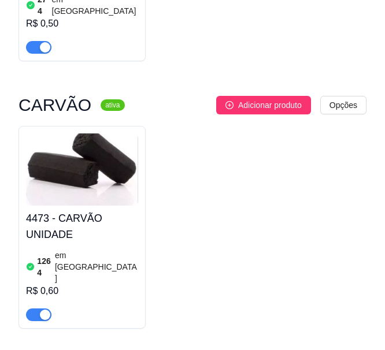
click at [22, 143] on div "4473 - CARVÃO UNIDADE 1264 em estoque R$ 0,60" at bounding box center [81, 227] width 127 height 203
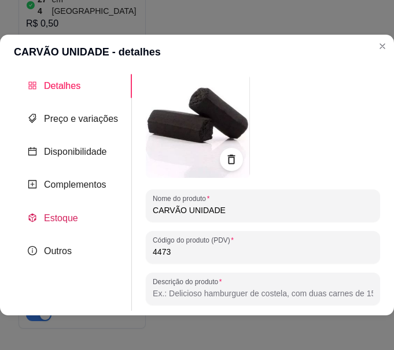
click at [47, 222] on span "Estoque" at bounding box center [61, 218] width 34 height 10
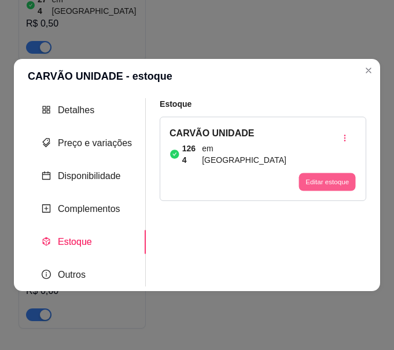
click at [320, 180] on button "Editar estoque" at bounding box center [326, 182] width 57 height 18
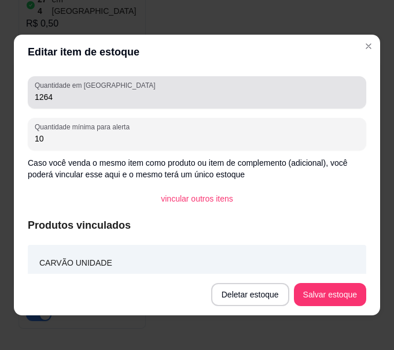
click at [73, 101] on input "1264" at bounding box center [197, 97] width 324 height 12
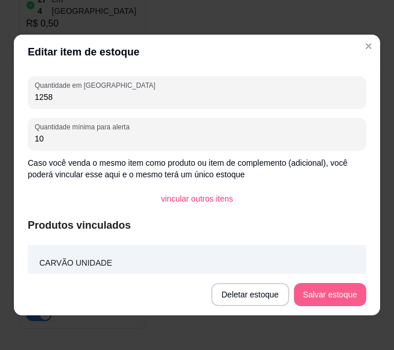
type input "1258"
click at [331, 302] on button "Salvar estoque" at bounding box center [329, 295] width 71 height 23
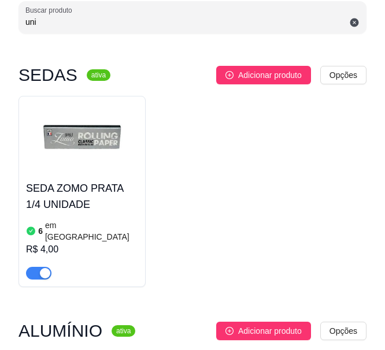
scroll to position [0, 0]
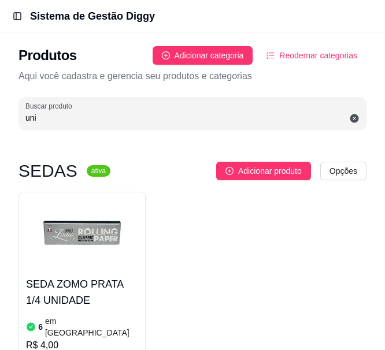
click at [54, 120] on input "uni" at bounding box center [192, 118] width 334 height 12
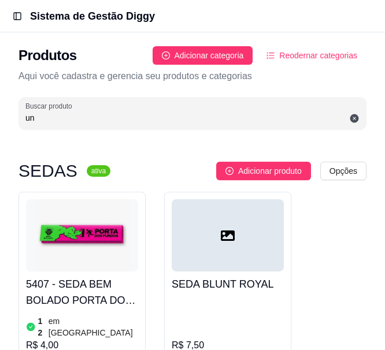
type input "u"
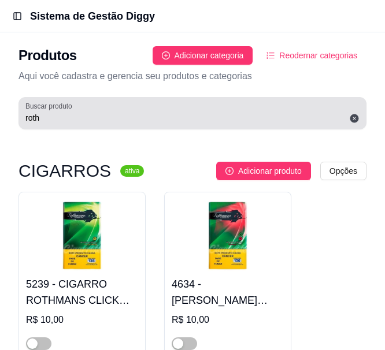
click at [81, 122] on input "roth" at bounding box center [192, 118] width 334 height 12
click at [100, 110] on div "roth" at bounding box center [192, 113] width 334 height 23
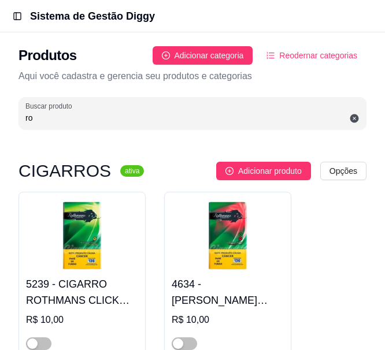
type input "r"
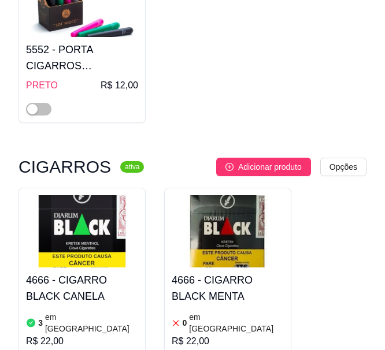
scroll to position [347, 0]
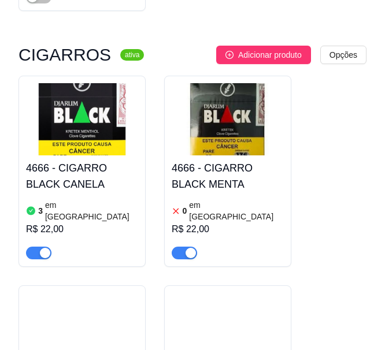
type input "ciga"
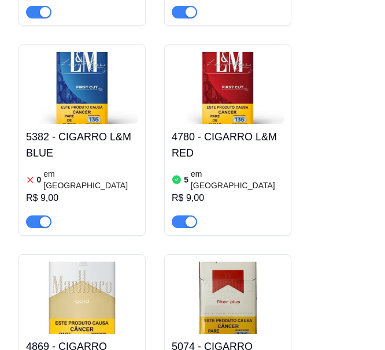
scroll to position [1850, 0]
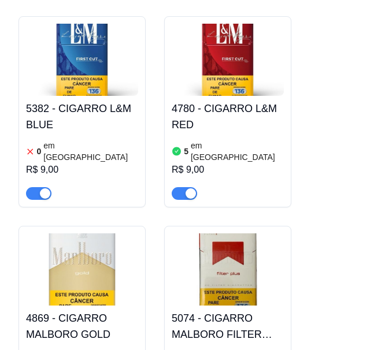
click at [98, 234] on img at bounding box center [82, 270] width 112 height 72
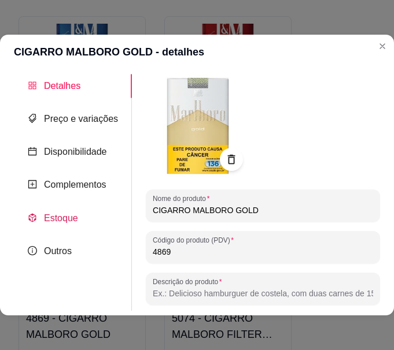
click at [64, 220] on span "Estoque" at bounding box center [61, 218] width 34 height 10
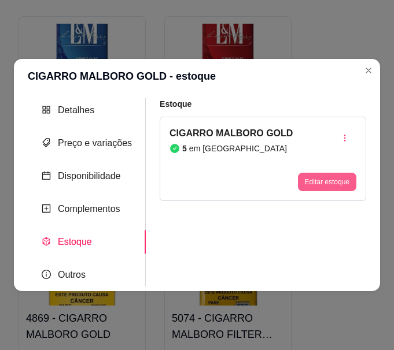
click at [339, 179] on button "Editar estoque" at bounding box center [327, 182] width 58 height 18
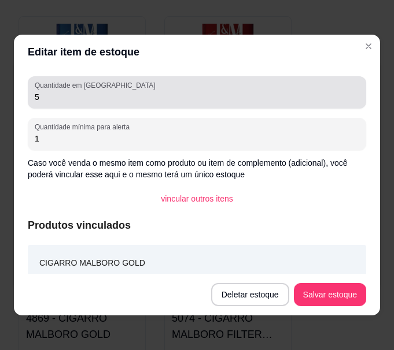
click at [75, 103] on div "5" at bounding box center [197, 92] width 324 height 23
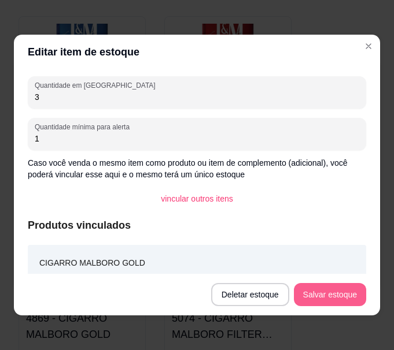
type input "3"
click at [351, 290] on button "Salvar estoque" at bounding box center [329, 295] width 71 height 23
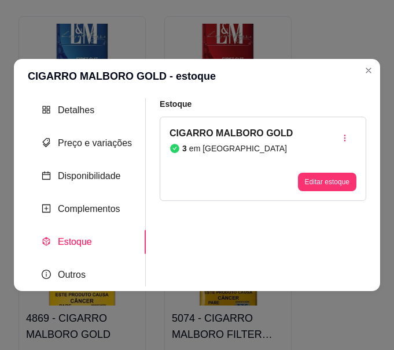
click at [170, 114] on div "Estoque CIGARRO MALBORO GOLD 3 em estoque Editar estoque" at bounding box center [263, 149] width 206 height 103
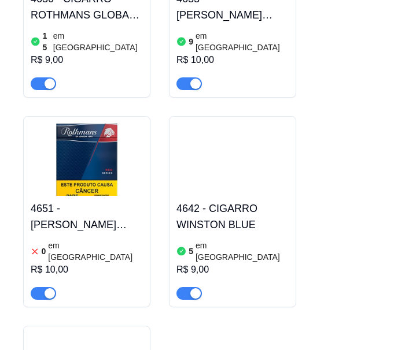
scroll to position [3237, 0]
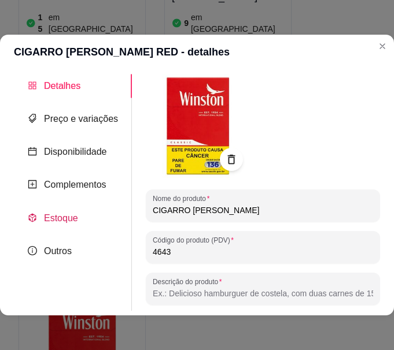
click at [47, 221] on span "Estoque" at bounding box center [61, 218] width 34 height 10
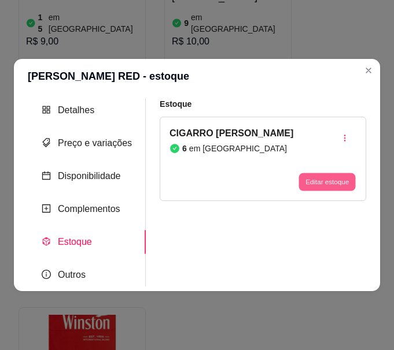
click at [318, 181] on button "Editar estoque" at bounding box center [326, 182] width 57 height 18
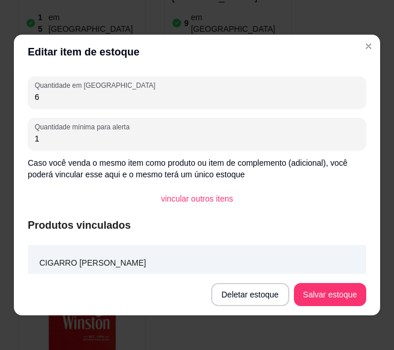
click at [113, 93] on input "6" at bounding box center [197, 97] width 324 height 12
type input "5"
click at [324, 308] on footer "Deletar estoque Salvar estoque" at bounding box center [197, 295] width 366 height 42
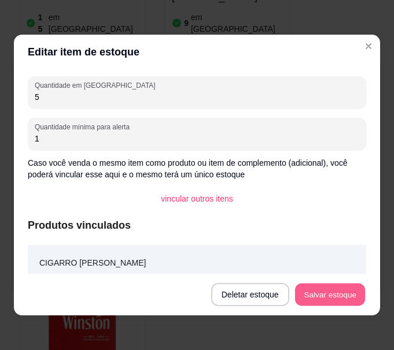
click at [330, 294] on button "Salvar estoque" at bounding box center [329, 295] width 71 height 23
